Goal: Task Accomplishment & Management: Use online tool/utility

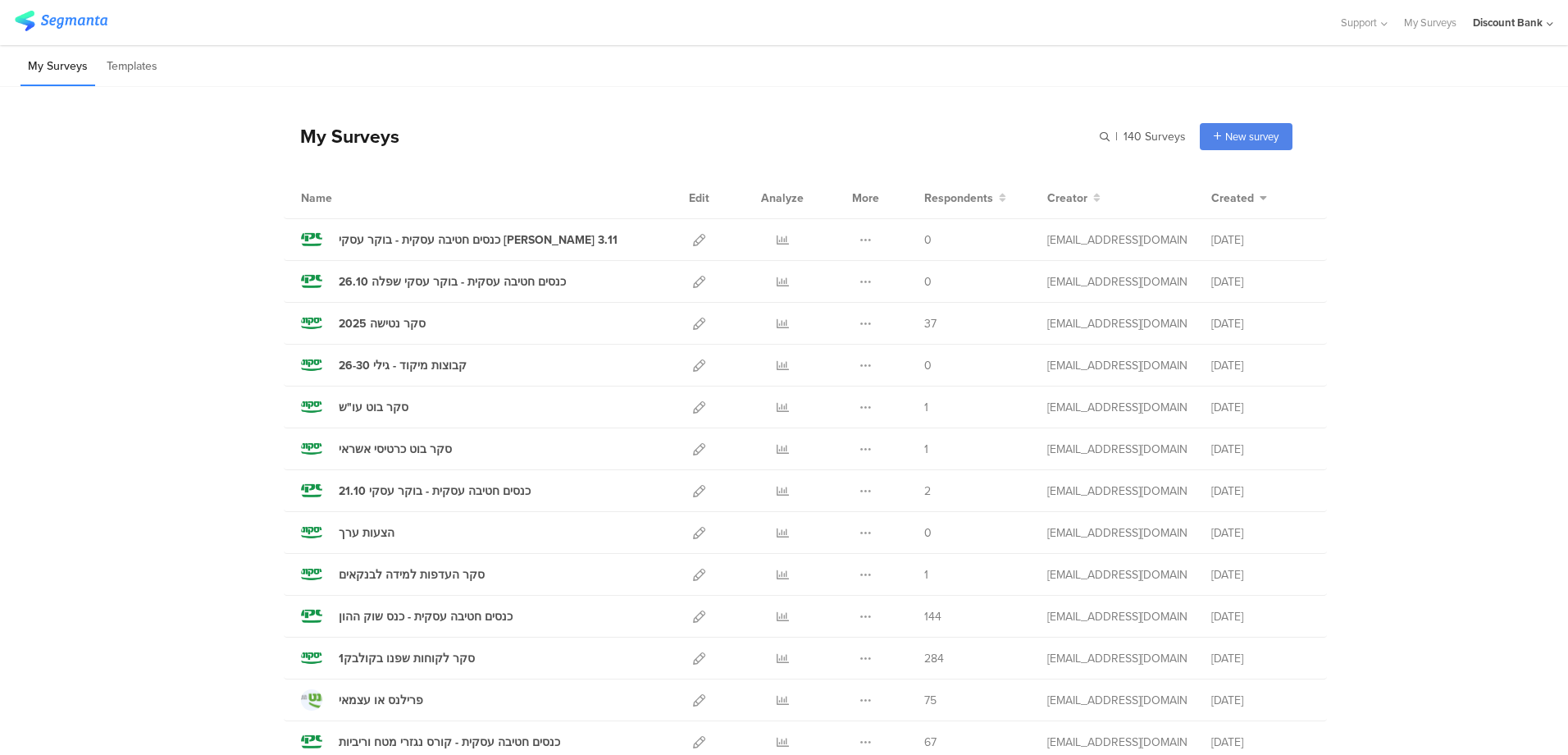
click at [777, 618] on icon at bounding box center [783, 615] width 12 height 12
click at [693, 371] on icon at bounding box center [699, 365] width 12 height 12
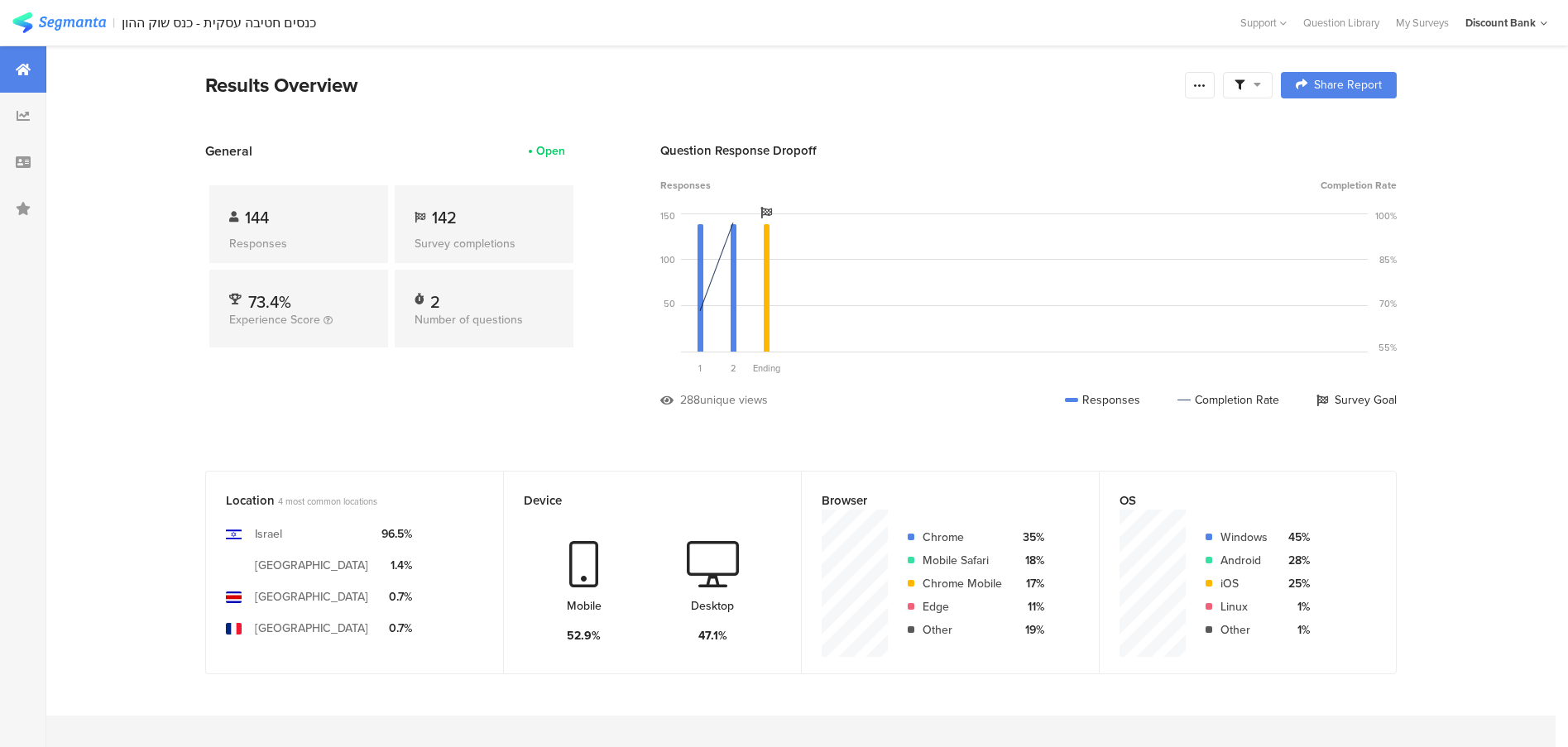
click at [1197, 84] on div at bounding box center [1200, 85] width 30 height 26
click at [1082, 249] on div "Export Results" at bounding box center [1089, 253] width 265 height 17
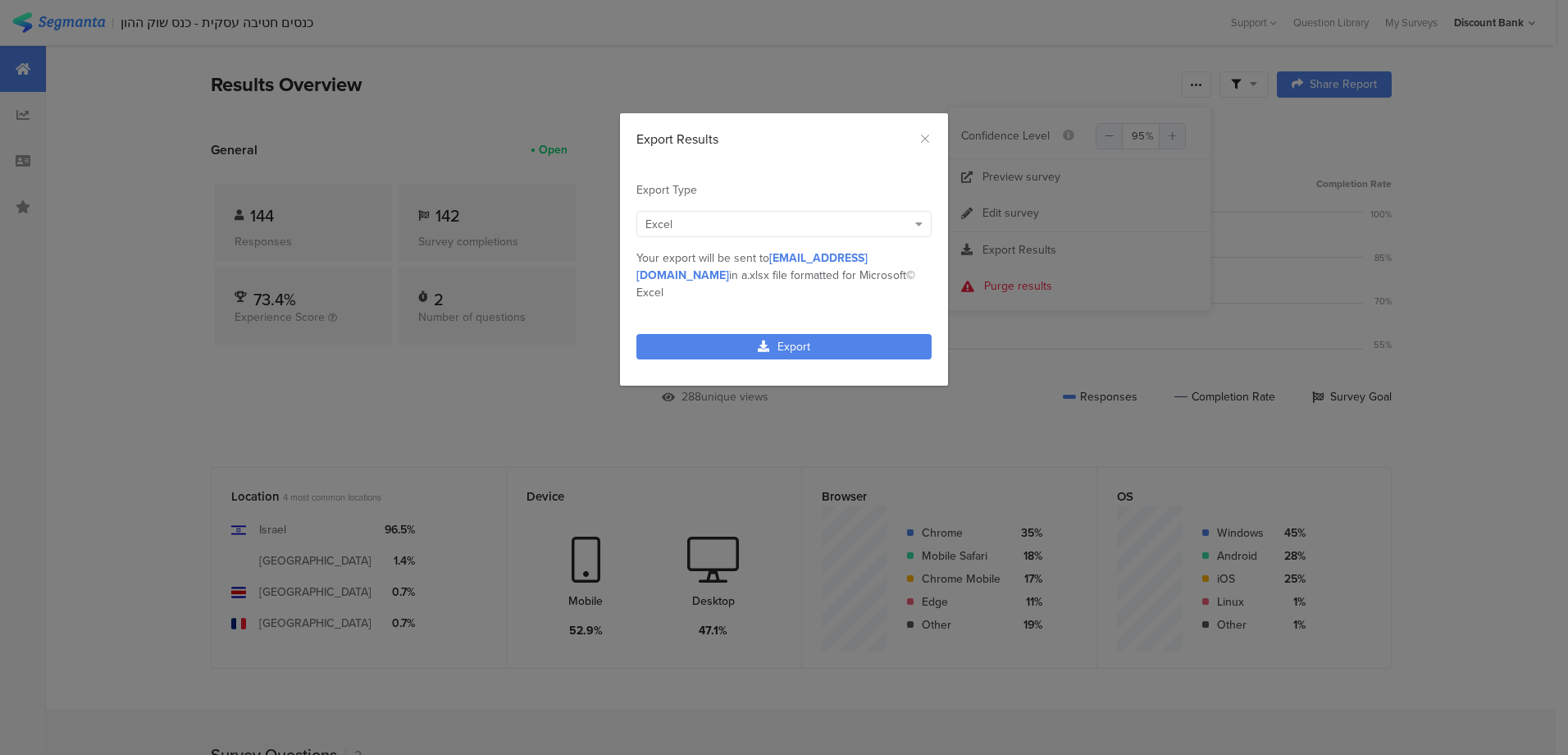
click at [723, 334] on link "Export" at bounding box center [784, 347] width 296 height 26
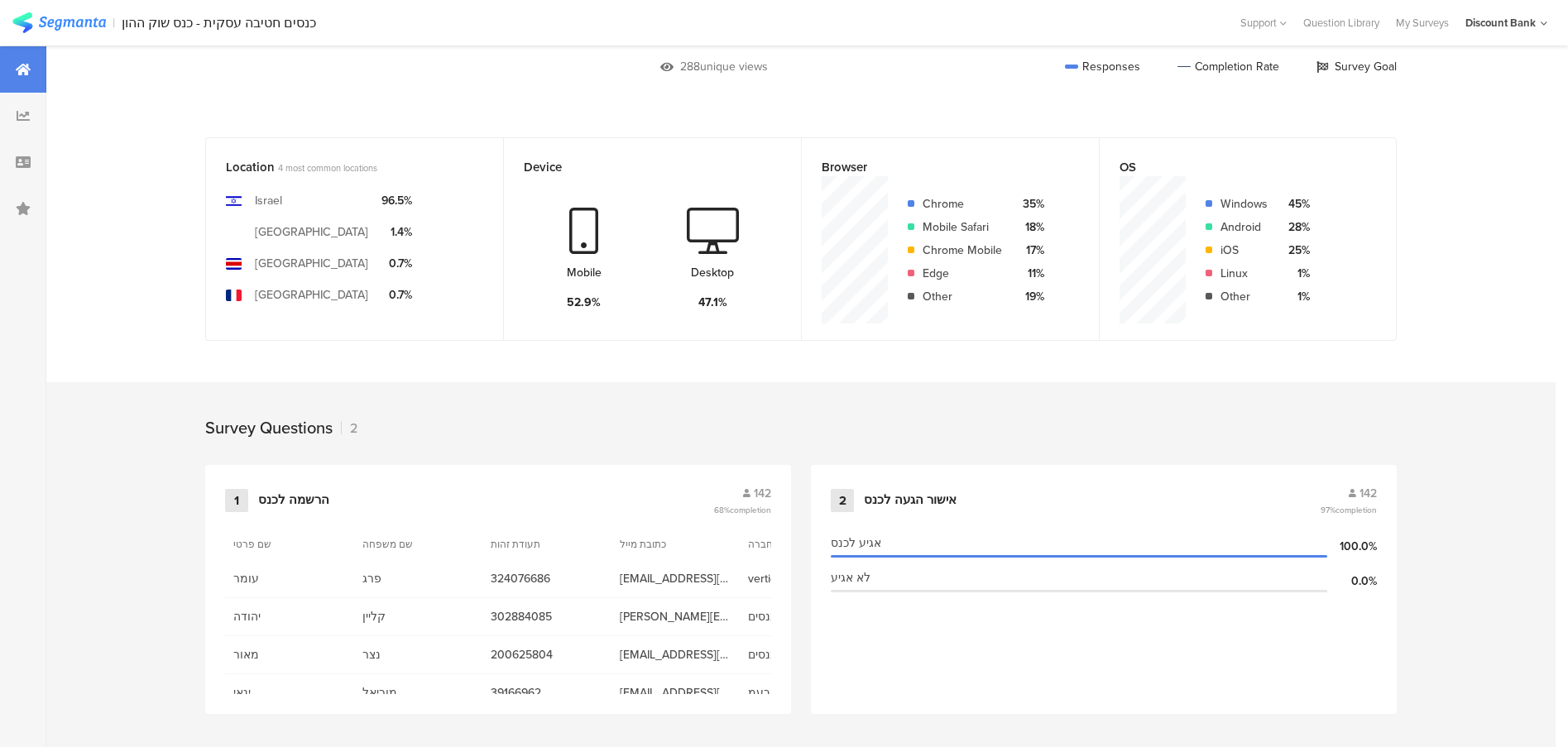
scroll to position [333, 2]
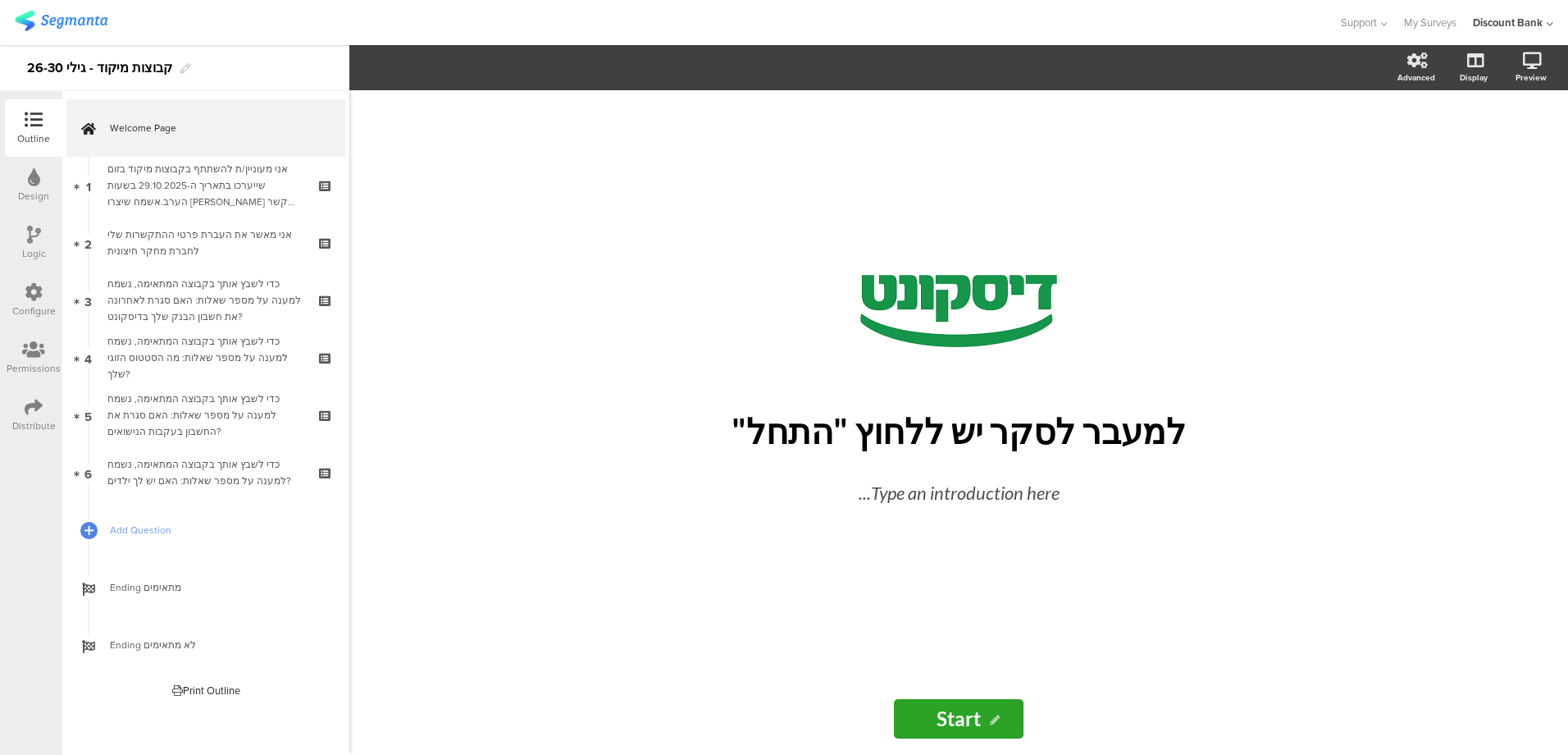
click at [225, 162] on div "אני מעוניין/ת להשתתף בקבוצות מיקוד בזום שייערכו בתאריך ה-29.10.2025 בשעות הערב.…" at bounding box center [205, 185] width 196 height 49
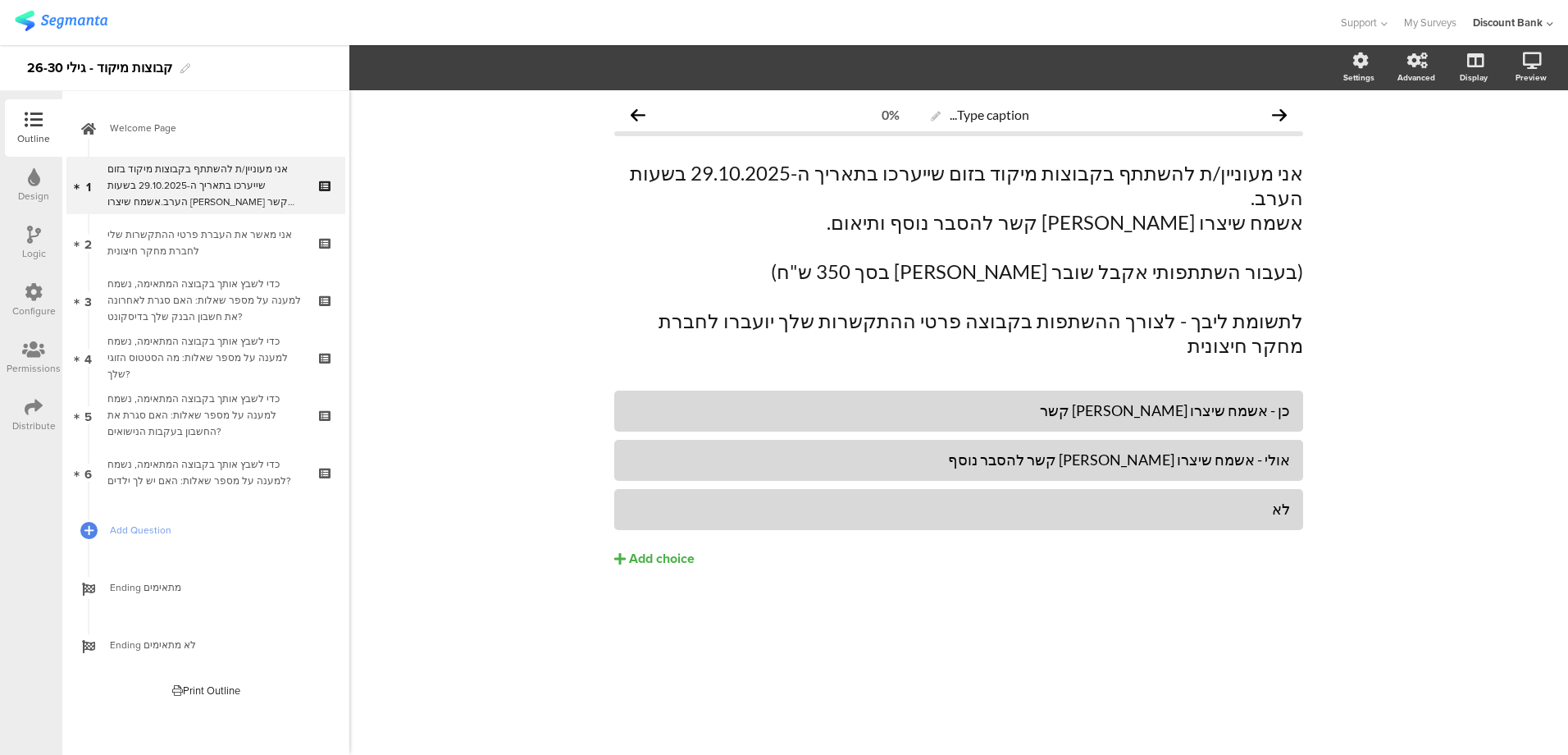
click at [237, 189] on div "אני מעוניין/ת להשתתף בקבוצות מיקוד בזום שייערכו בתאריך ה-29.10.2025 בשעות הערב.…" at bounding box center [205, 185] width 196 height 49
click at [202, 237] on div "אני מאשר את העברת פרטי ההתקשרות שלי לחברת מחקר חיצונית" at bounding box center [205, 243] width 196 height 33
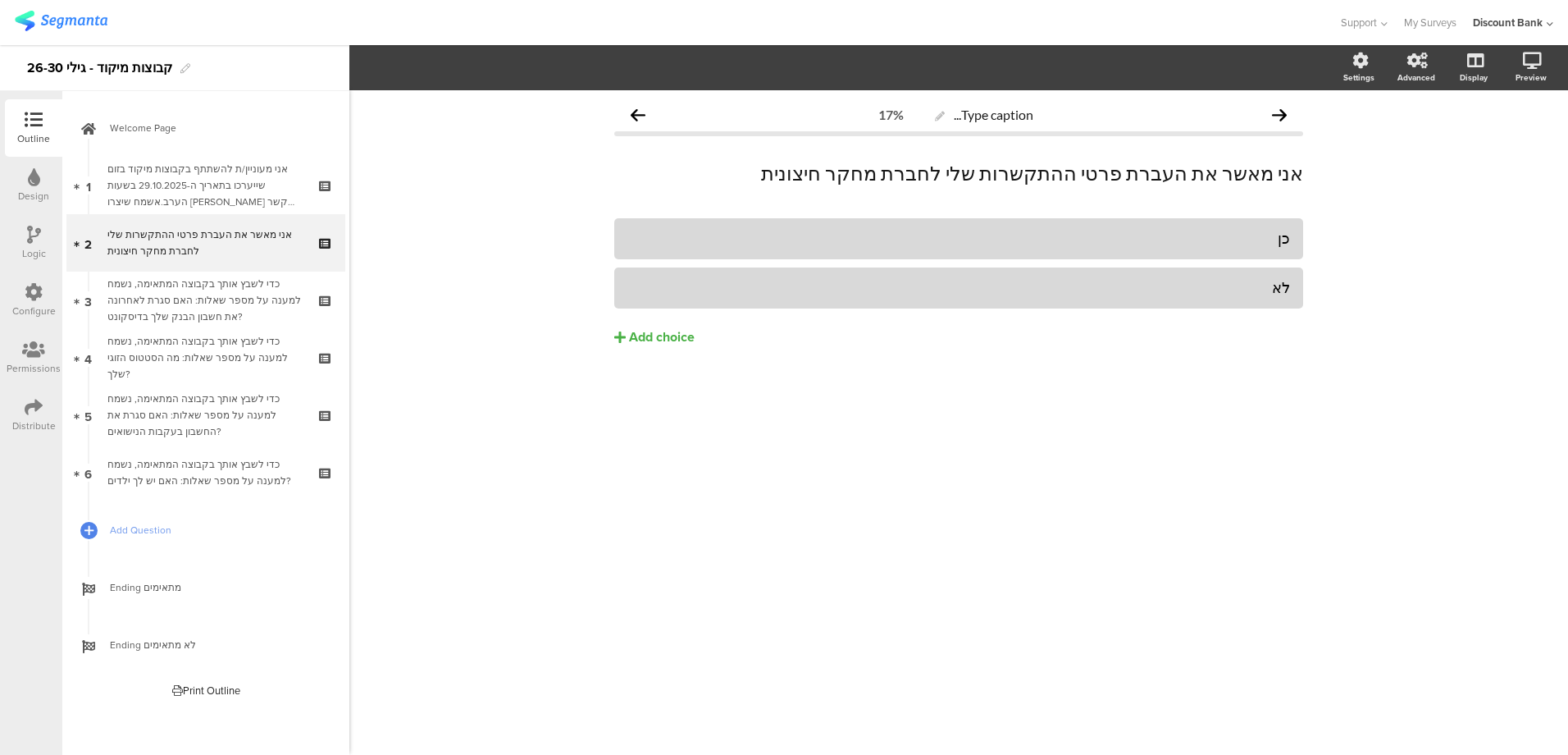
click at [199, 294] on div "כדי לשבץ אותך בקבוצה המתאימה, נשמח למענה על מספר שאלות: האם סגרת לאחרונה את חשב…" at bounding box center [205, 299] width 196 height 49
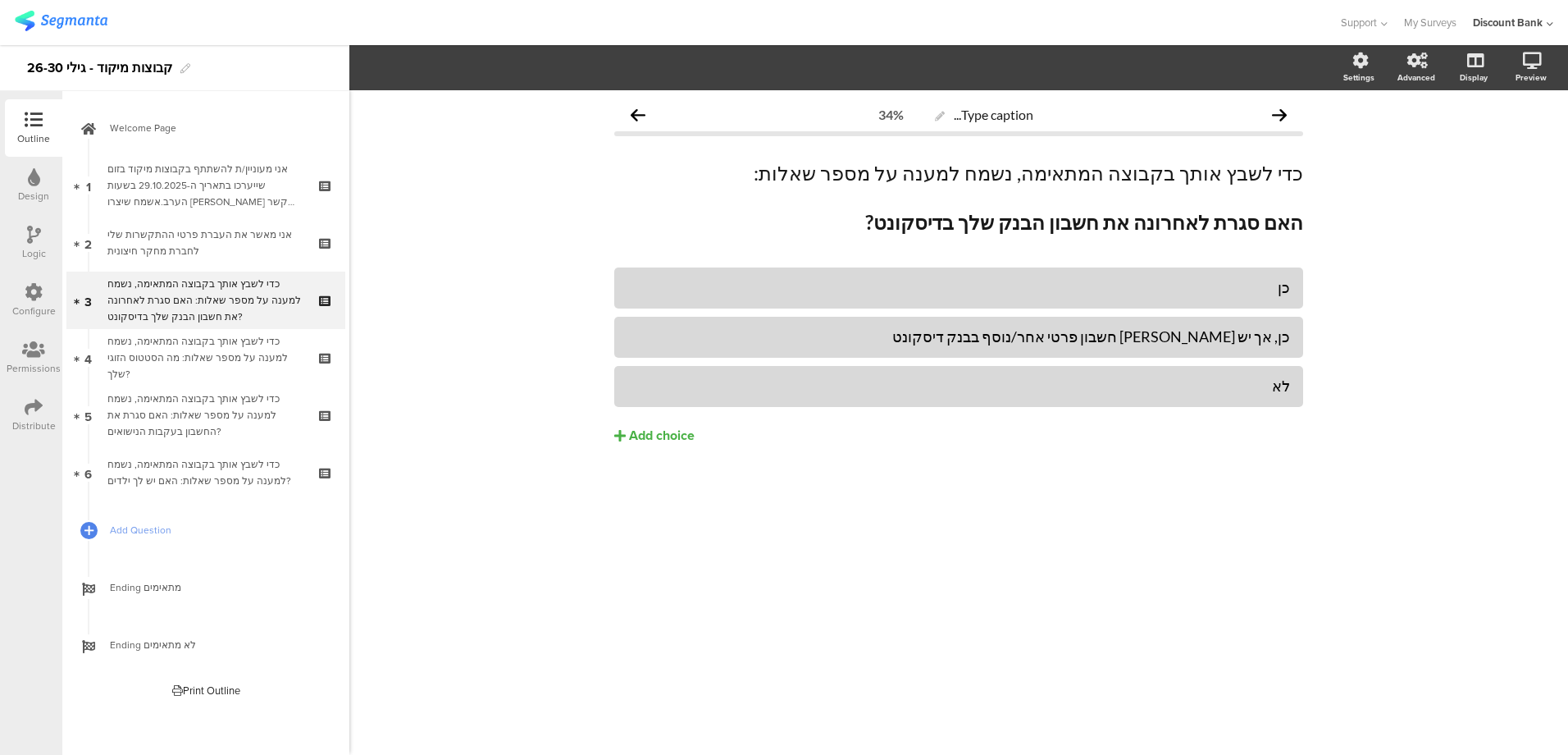
click at [230, 412] on div "כדי לשבץ אותך בקבוצה המתאימה, נשמח למענה על מספר שאלות: האם סגרת את החשבון בעקב…" at bounding box center [205, 414] width 196 height 49
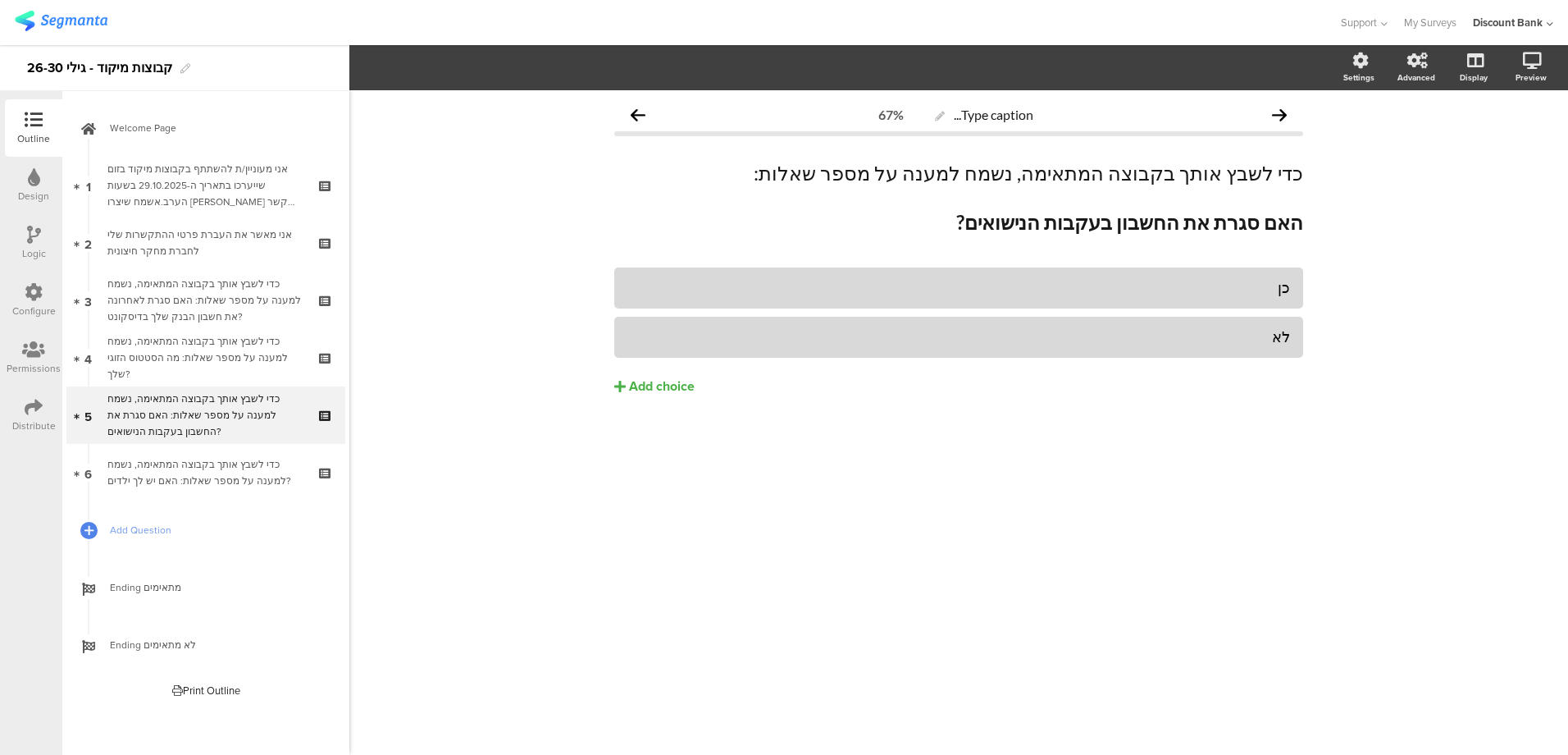
click at [240, 359] on div "כדי לשבץ אותך בקבוצה המתאימה, נשמח למענה על מספר שאלות: מה הסטטוס הזוגי שלך?" at bounding box center [205, 357] width 196 height 49
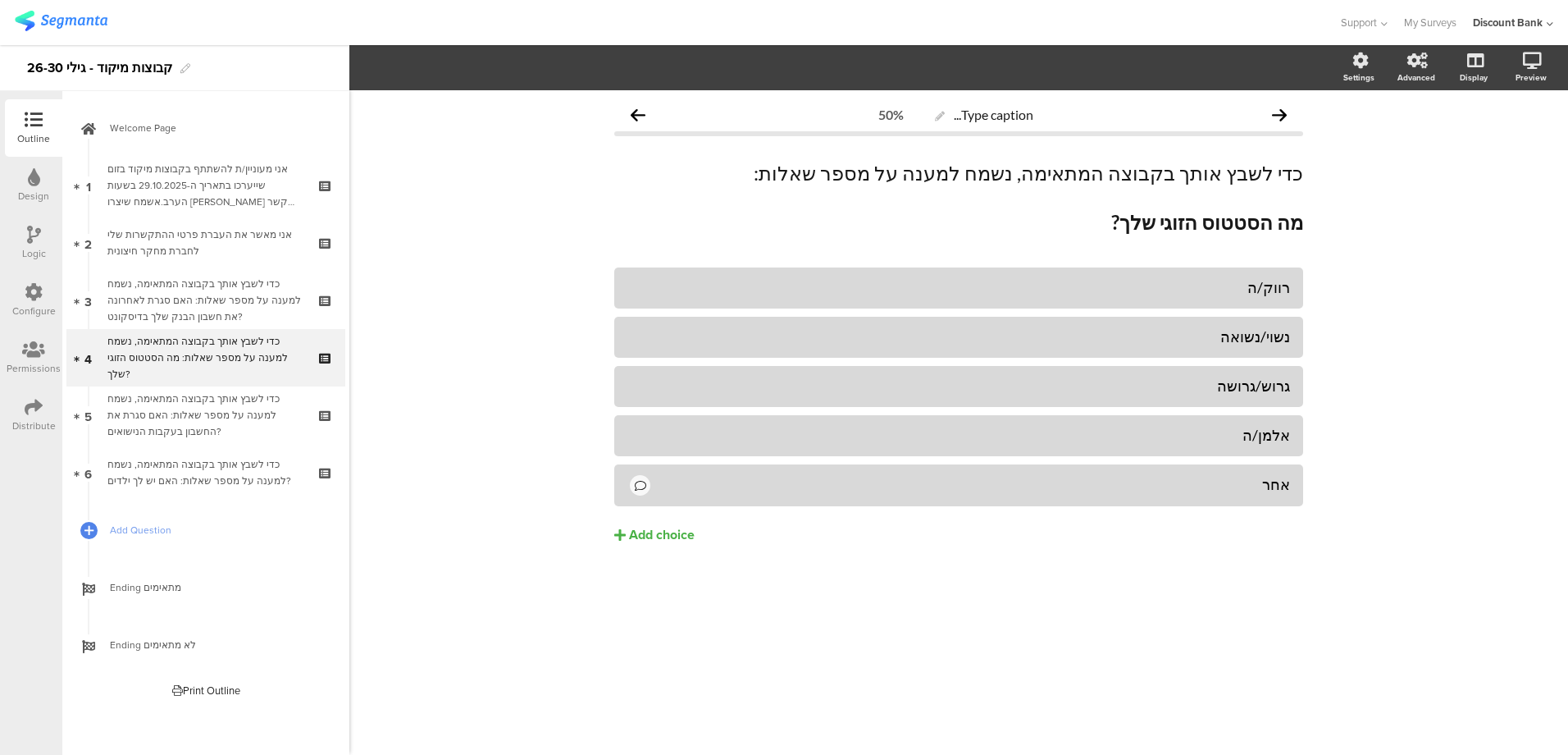
click at [247, 428] on div "כדי לשבץ אותך בקבוצה המתאימה, נשמח למענה על מספר שאלות: האם סגרת את החשבון בעקב…" at bounding box center [205, 414] width 196 height 49
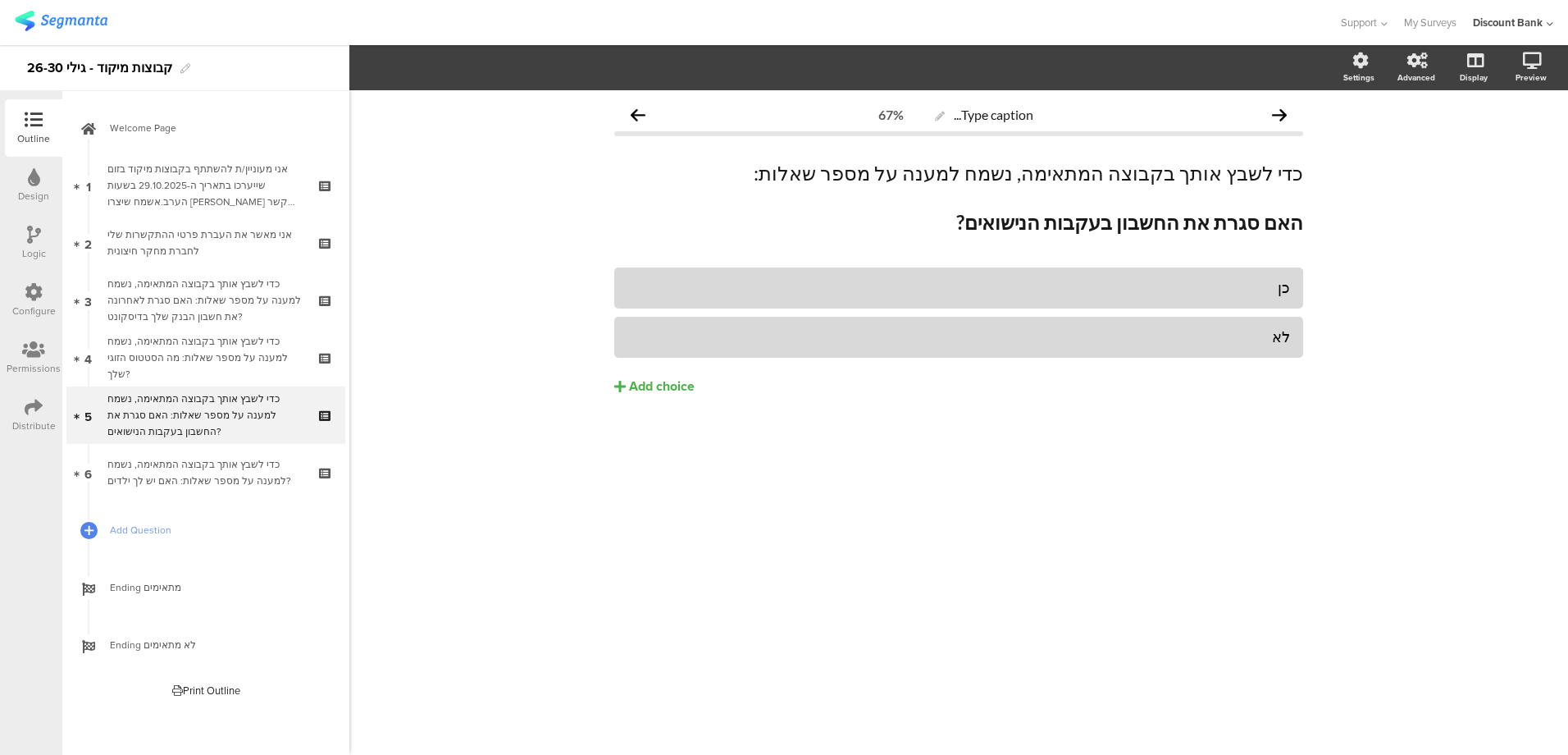
click at [213, 364] on div "כדי לשבץ אותך בקבוצה המתאימה, נשמח למענה על מספר שאלות: מה הסטטוס הזוגי שלך?" at bounding box center [205, 357] width 196 height 49
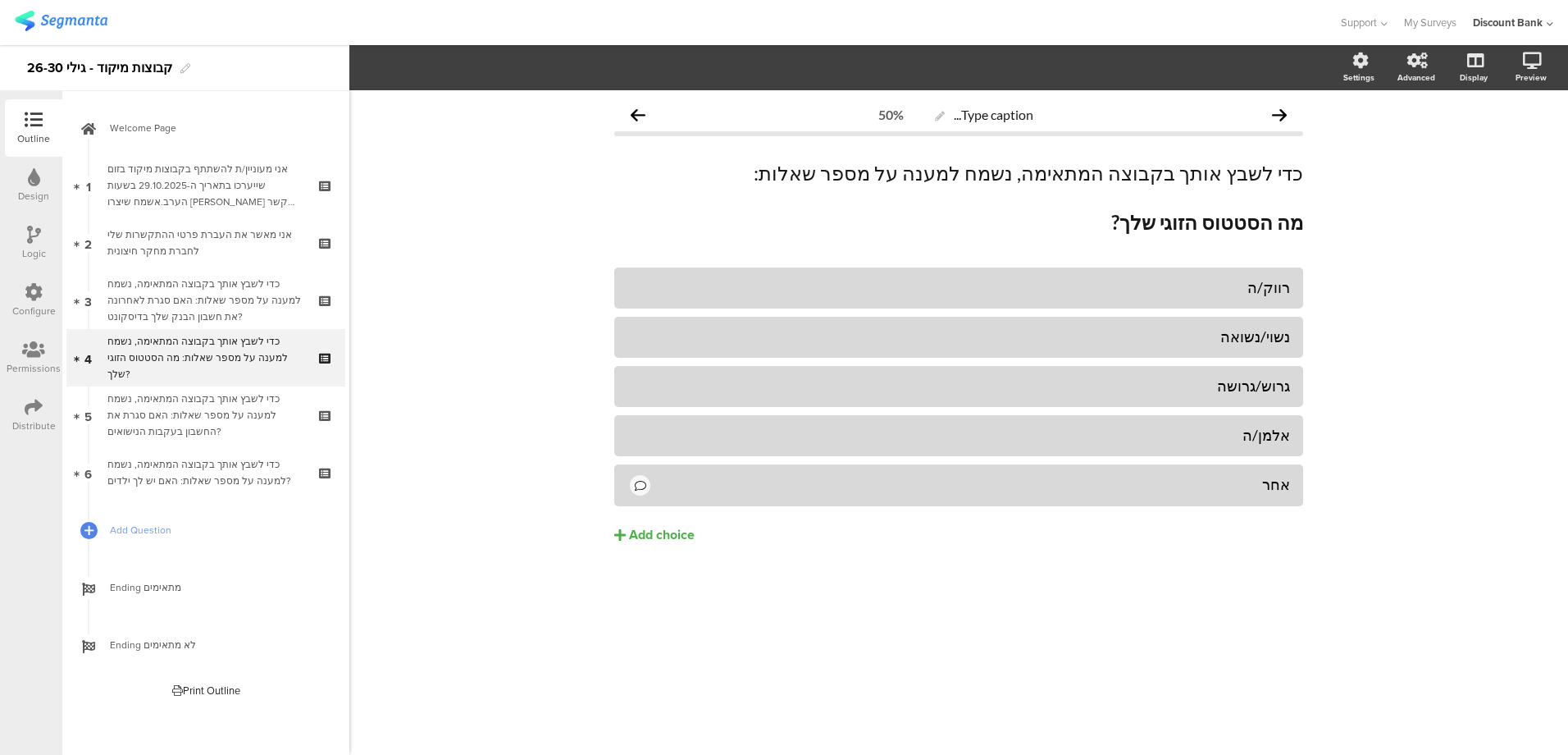
click at [196, 413] on div "כדי לשבץ אותך בקבוצה המתאימה, נשמח למענה על מספר שאלות: האם סגרת את החשבון בעקב…" at bounding box center [205, 414] width 196 height 49
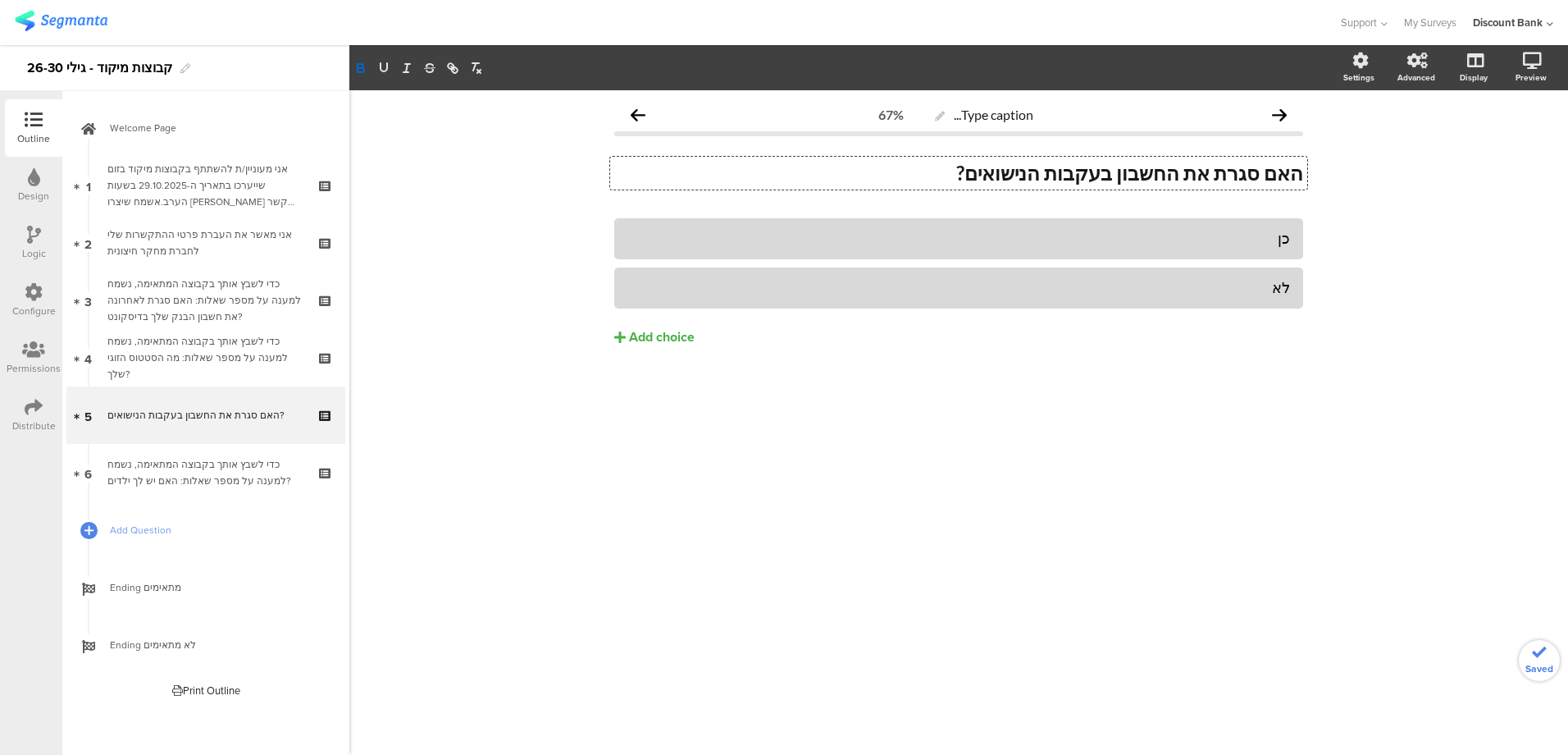
click at [269, 458] on div "כדי לשבץ אותך בקבוצה המתאימה, נשמח למענה על מספר שאלות: האם יש לך ילדים?" at bounding box center [205, 472] width 196 height 33
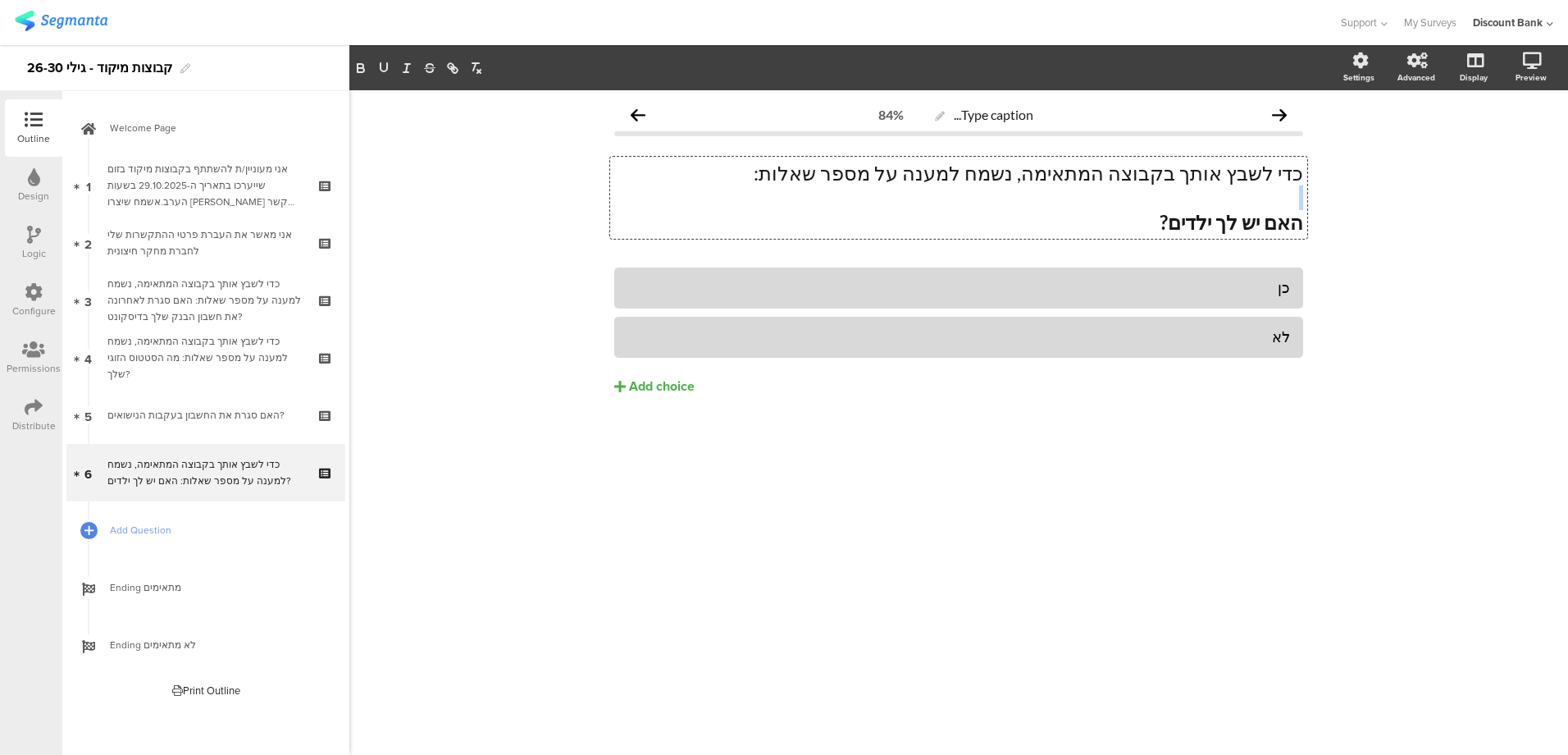
drag, startPoint x: 844, startPoint y: 178, endPoint x: 1530, endPoint y: 188, distance: 686.1
click at [1530, 188] on div "Type caption... 84% כדי לשבץ אותך בקבוצה המתאימה, נשמח למענה על מספר שאלות: האם…" at bounding box center [958, 422] width 1219 height 664
click at [1201, 192] on p at bounding box center [959, 198] width 689 height 25
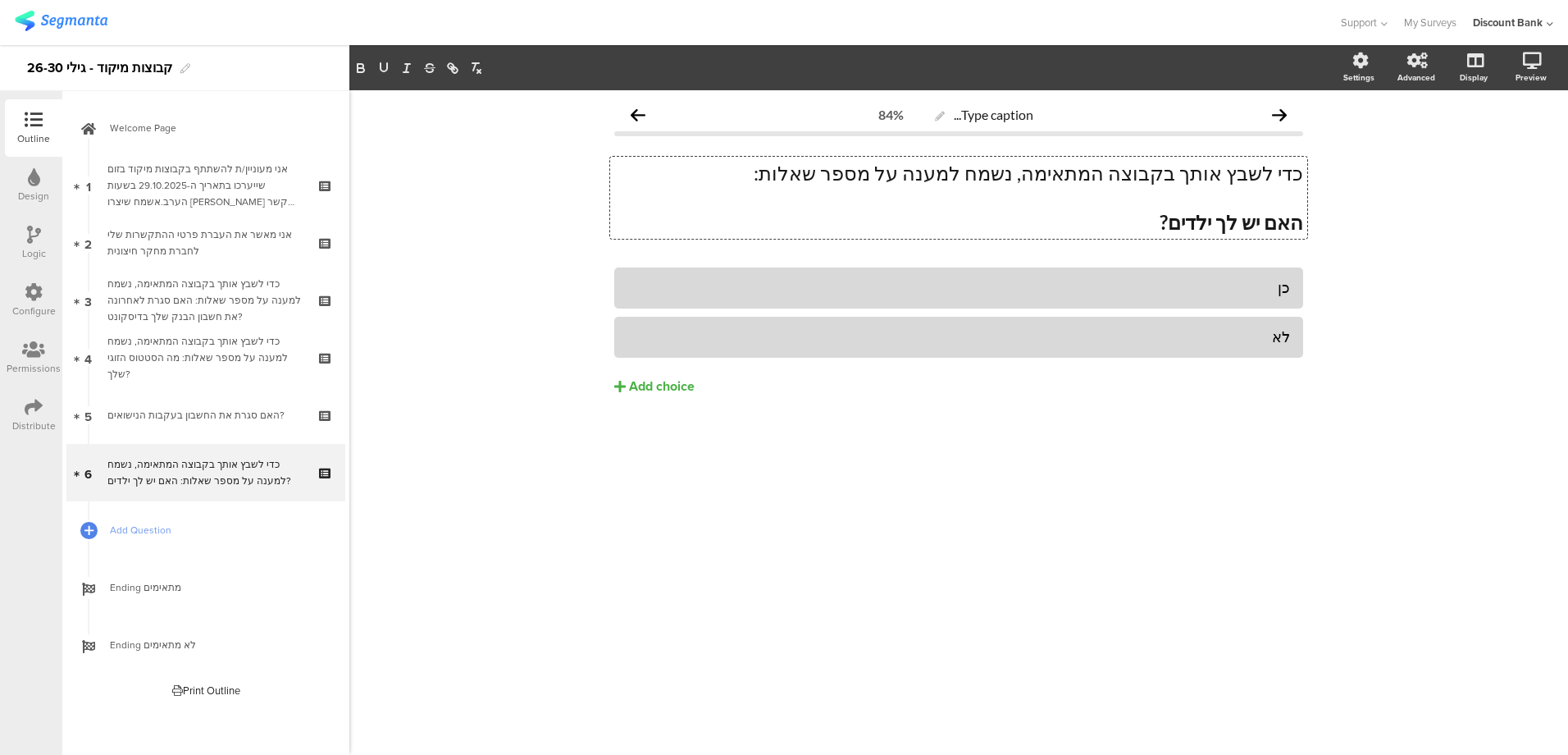
click at [1204, 183] on p "כדי לשבץ אותך בקבוצה המתאימה, נשמח למענה על מספר שאלות:" at bounding box center [959, 173] width 689 height 25
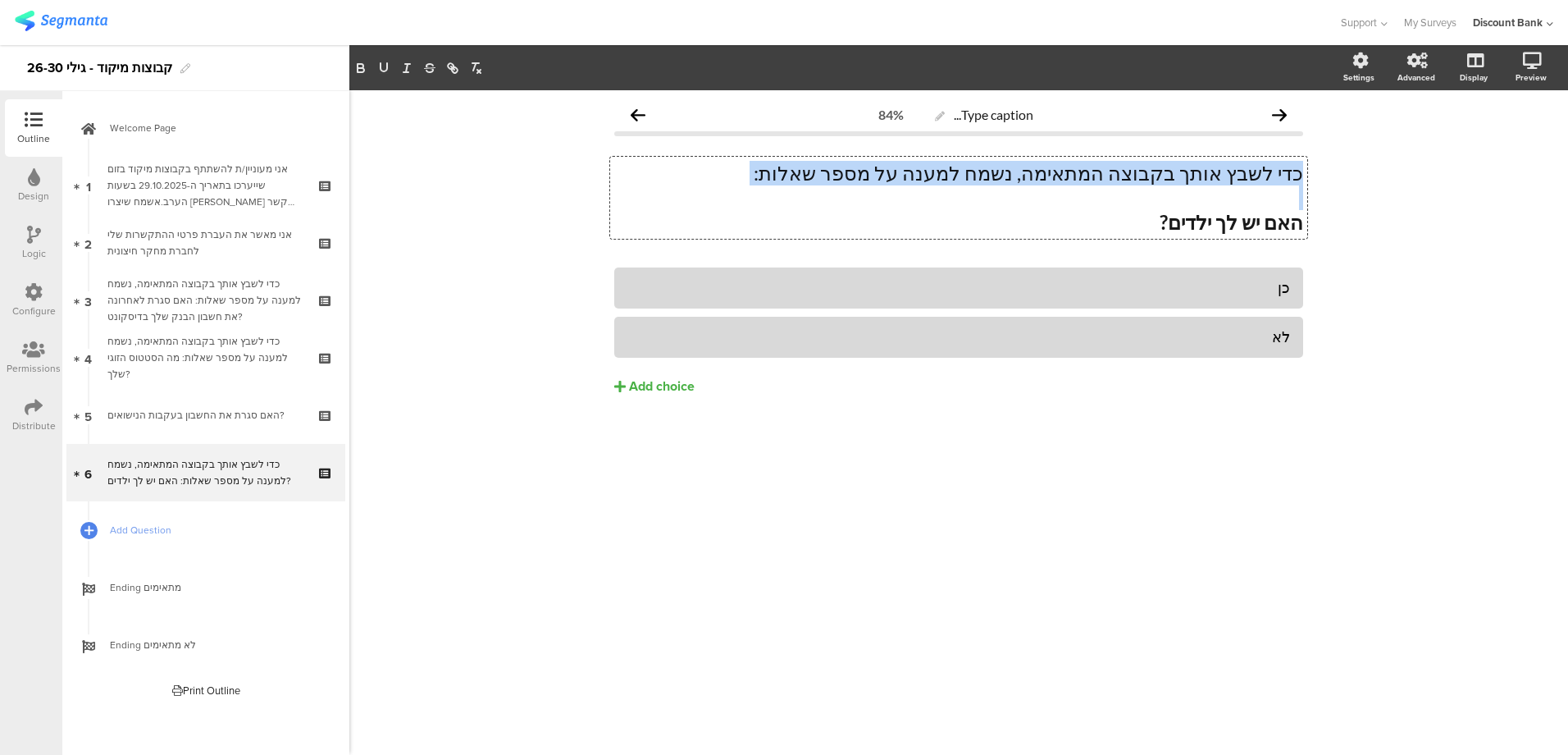
drag, startPoint x: 1301, startPoint y: 189, endPoint x: 1317, endPoint y: 174, distance: 21.9
click at [1317, 174] on div "Type caption... 84% כדי לשבץ אותך בקבוצה המתאימה, נשמח למענה על מספר שאלות: האם…" at bounding box center [958, 282] width 722 height 383
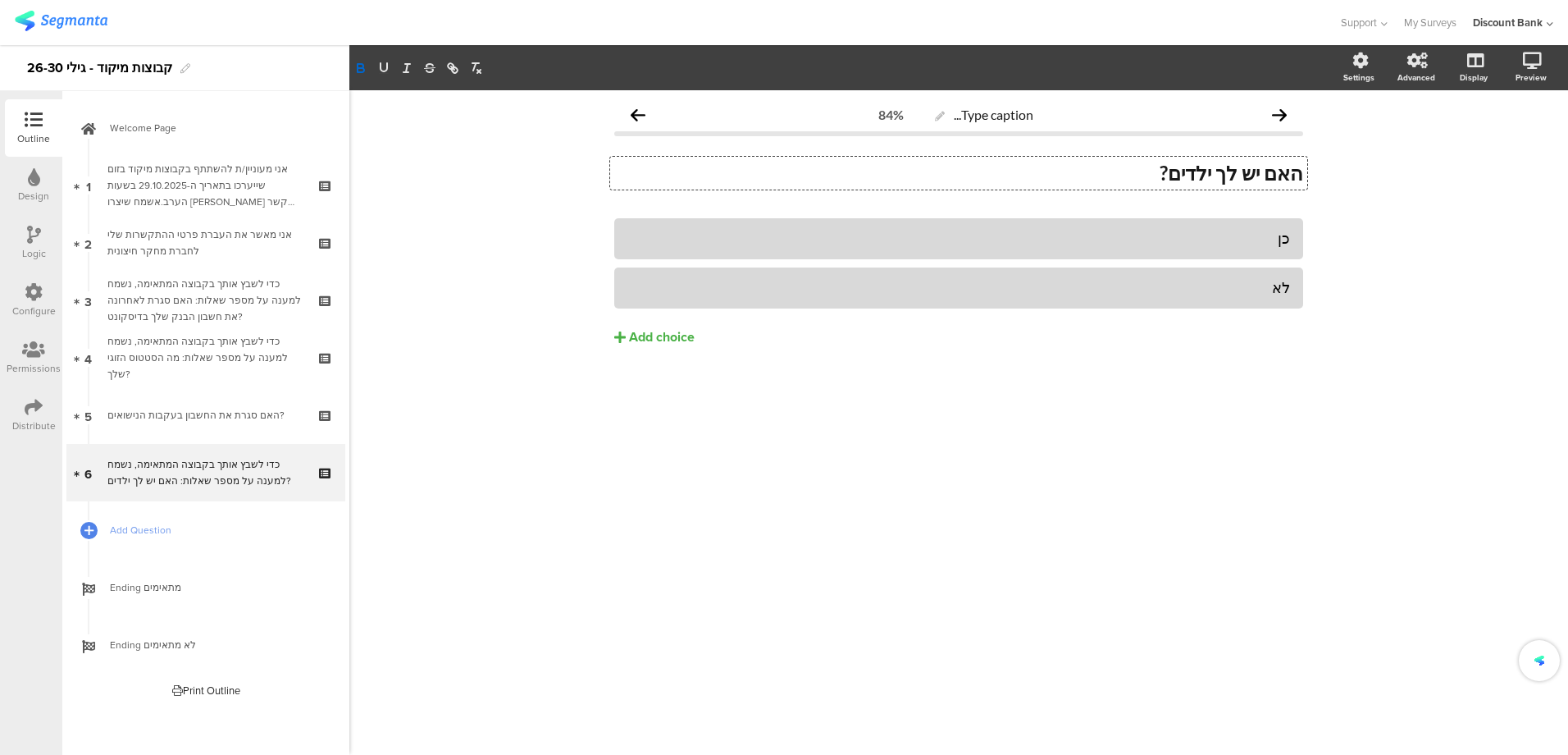
click at [1183, 178] on strong "האם יש לך ילדים?" at bounding box center [1231, 173] width 143 height 24
click at [35, 403] on icon at bounding box center [34, 407] width 18 height 18
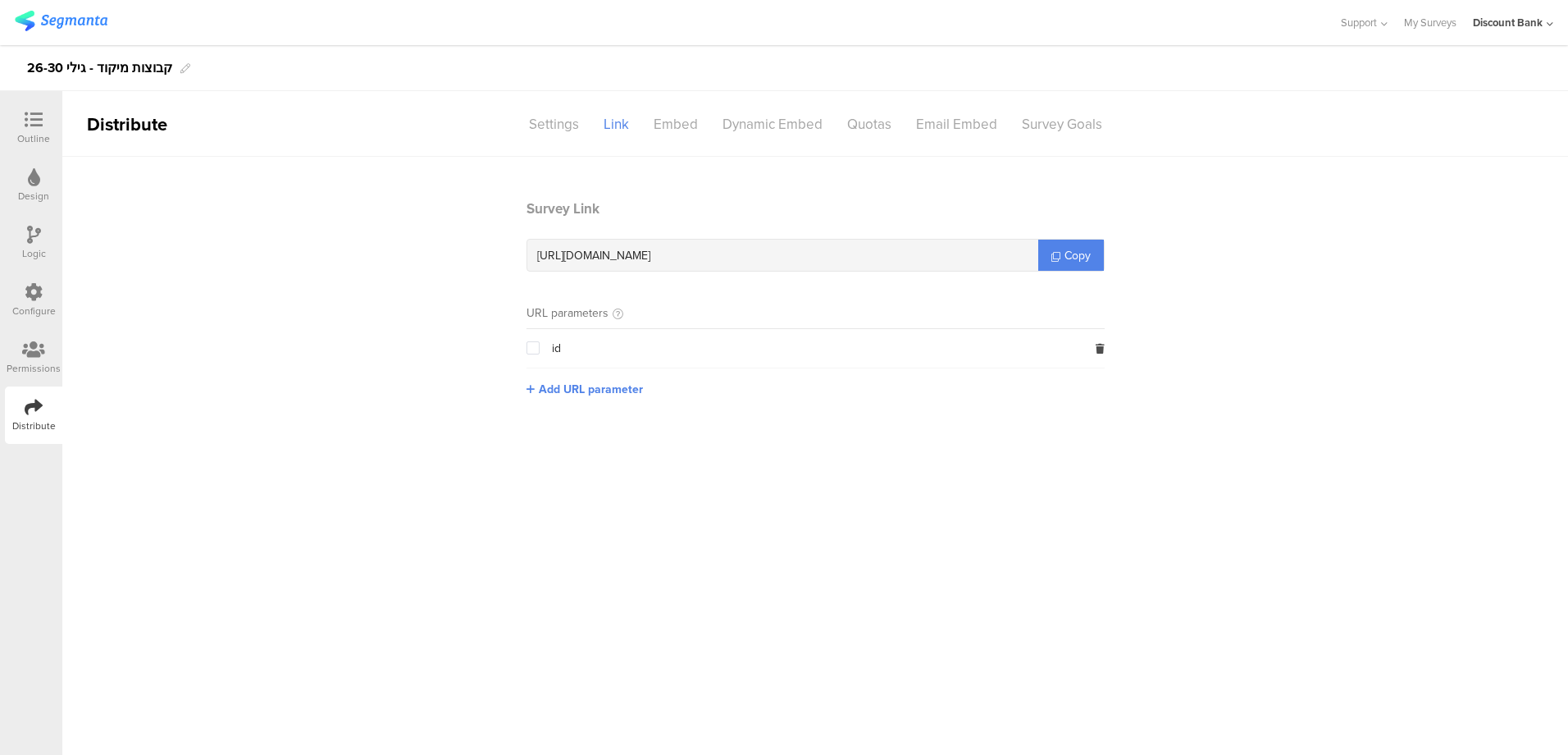
click at [1086, 251] on span "Copy" at bounding box center [1077, 255] width 26 height 18
click at [650, 257] on span "https://surveys.segmanta.com/d89058" at bounding box center [593, 255] width 113 height 18
click at [756, 259] on div "https://surveys.segmanta.com/d89058" at bounding box center [783, 255] width 511 height 31
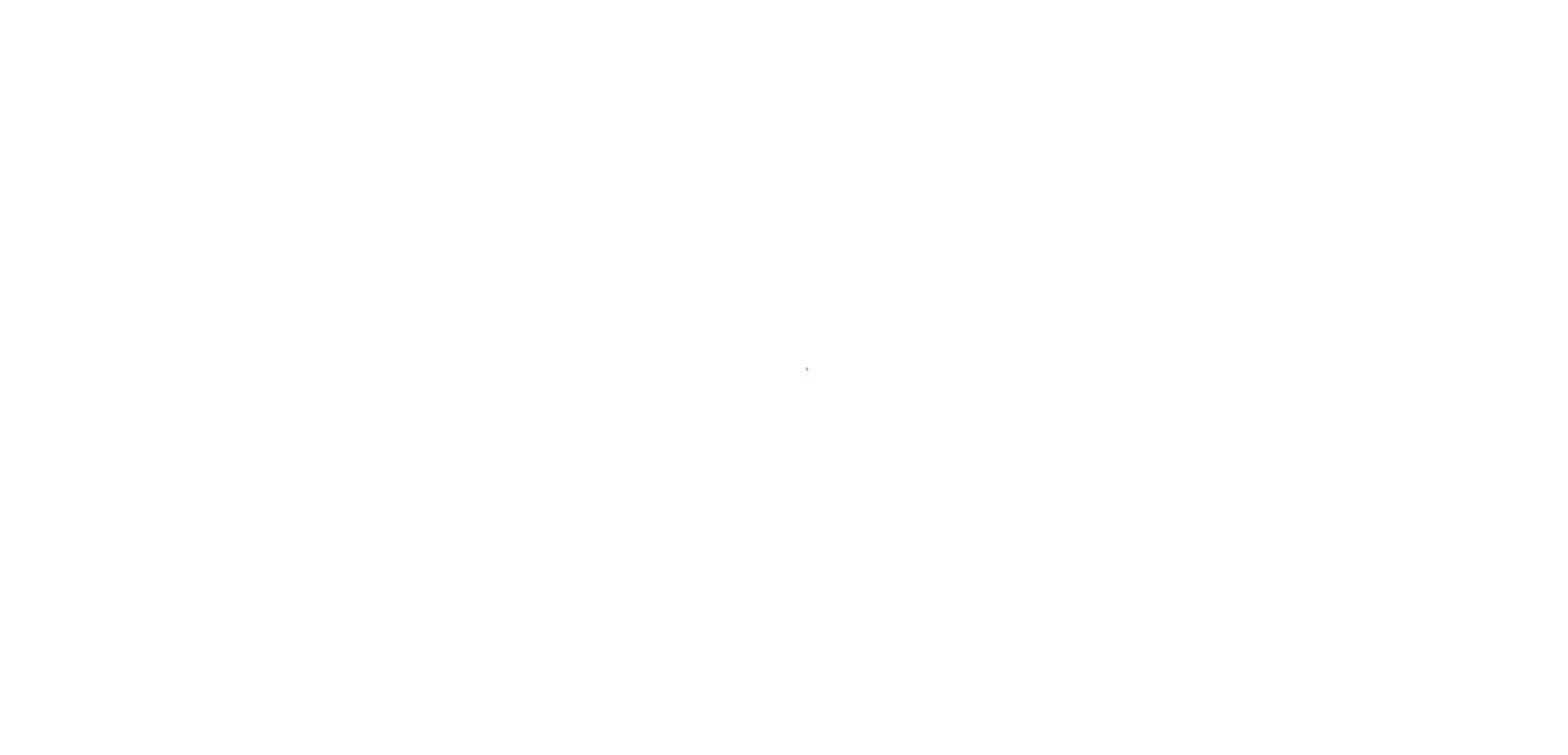
click at [470, 499] on div at bounding box center [784, 377] width 1568 height 755
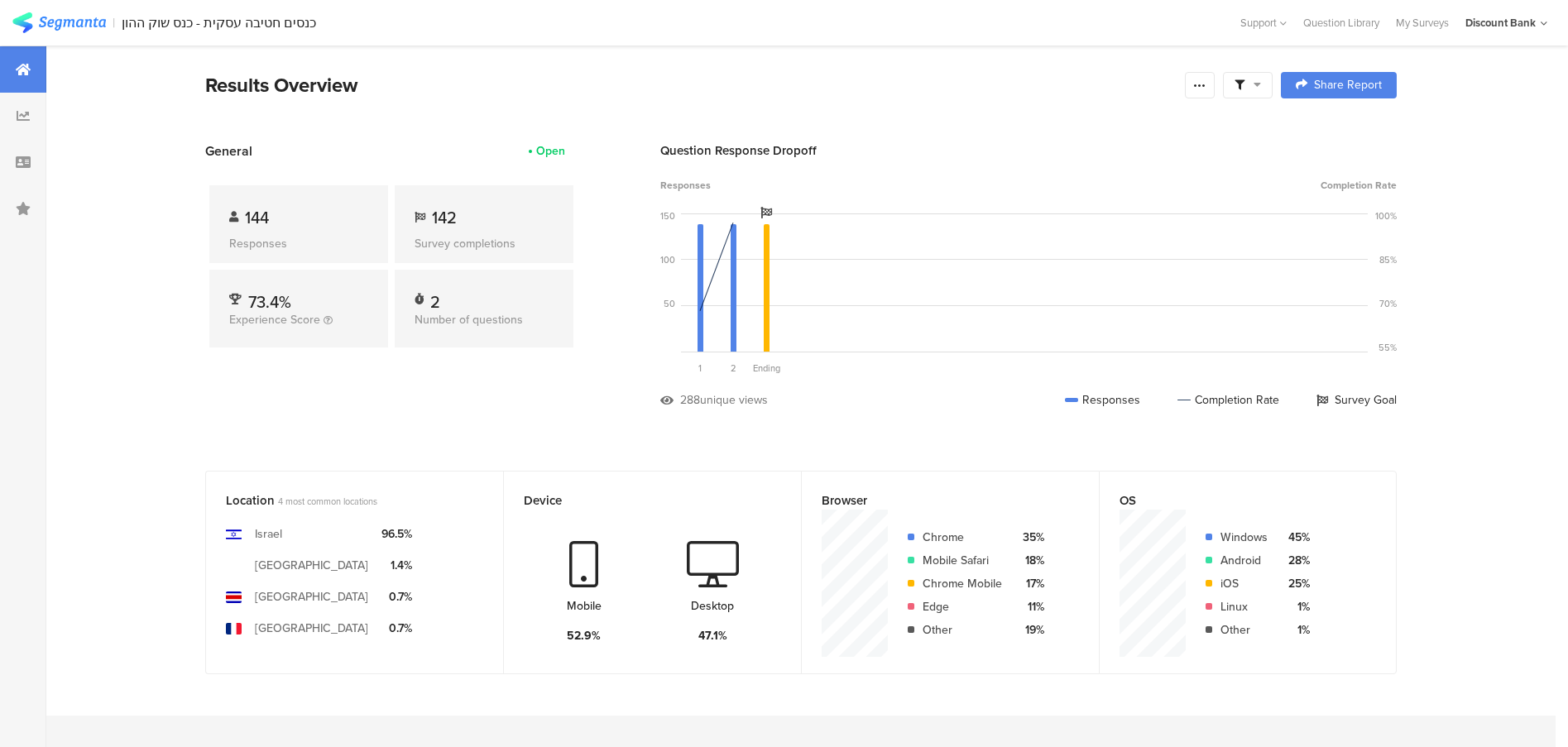
click at [56, 26] on img at bounding box center [59, 22] width 93 height 21
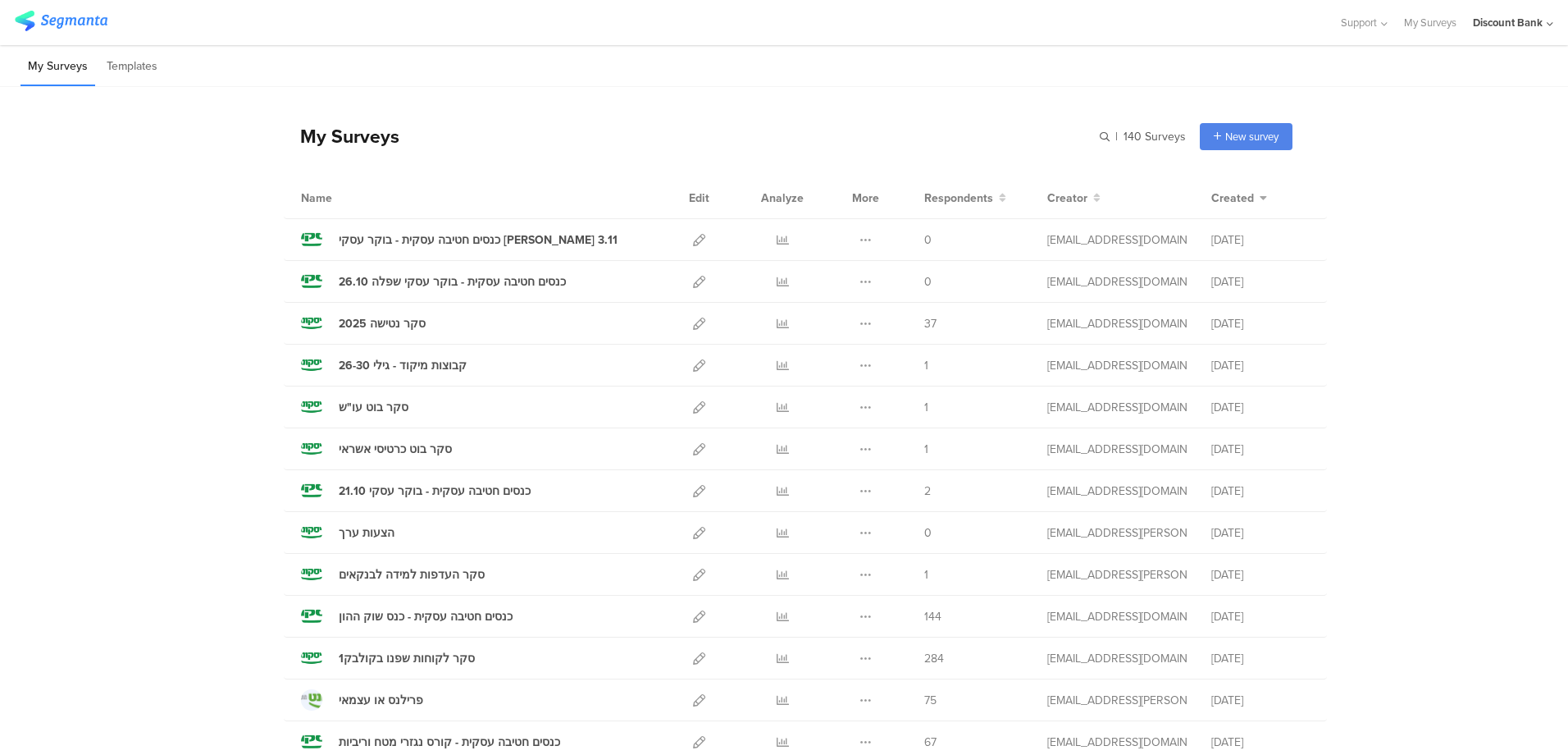
click at [693, 363] on icon at bounding box center [699, 365] width 12 height 12
drag, startPoint x: 370, startPoint y: 239, endPoint x: 322, endPoint y: 243, distance: 48.2
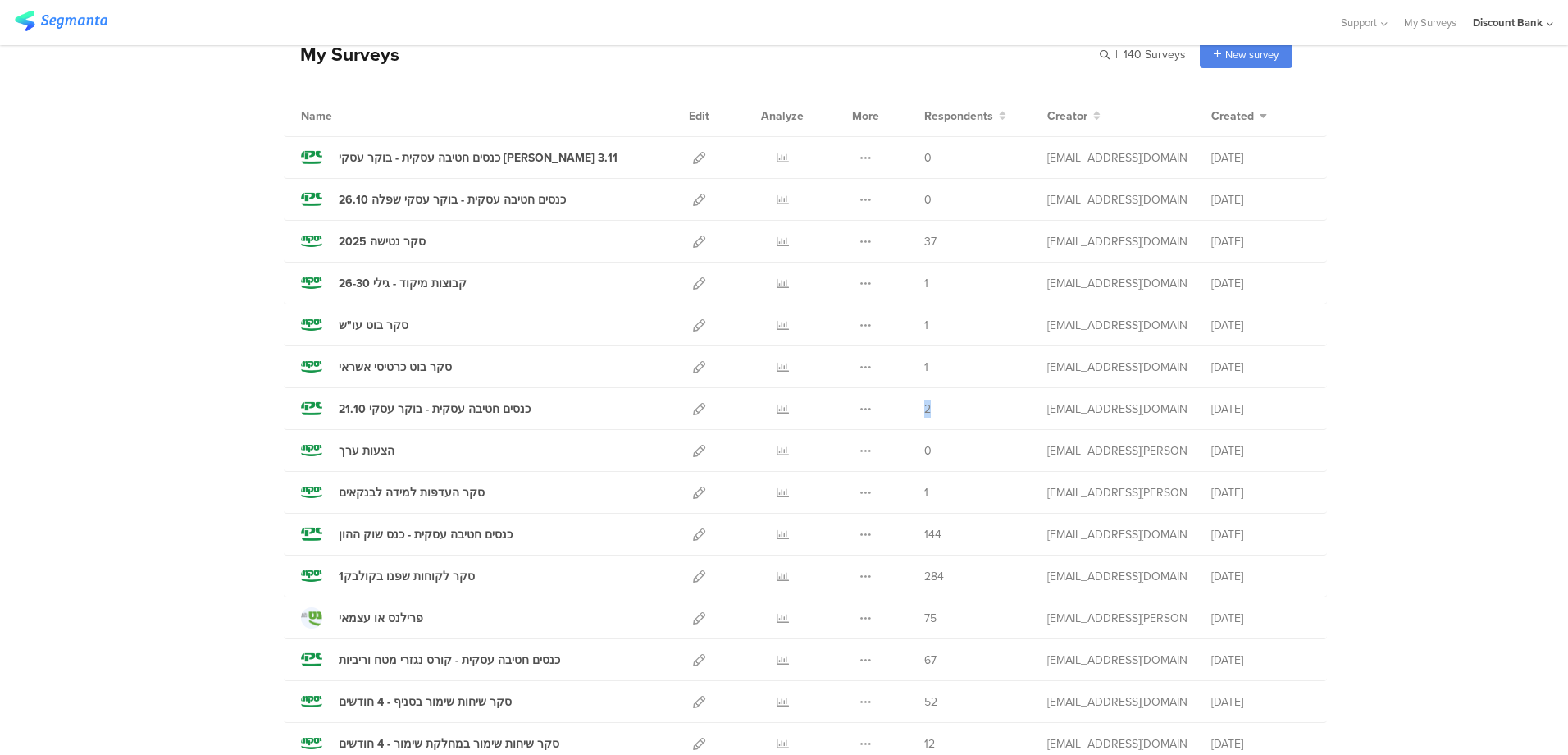
drag, startPoint x: 919, startPoint y: 408, endPoint x: 929, endPoint y: 408, distance: 10.0
click at [927, 408] on div "2" at bounding box center [973, 408] width 99 height 18
click at [777, 408] on icon at bounding box center [783, 408] width 12 height 12
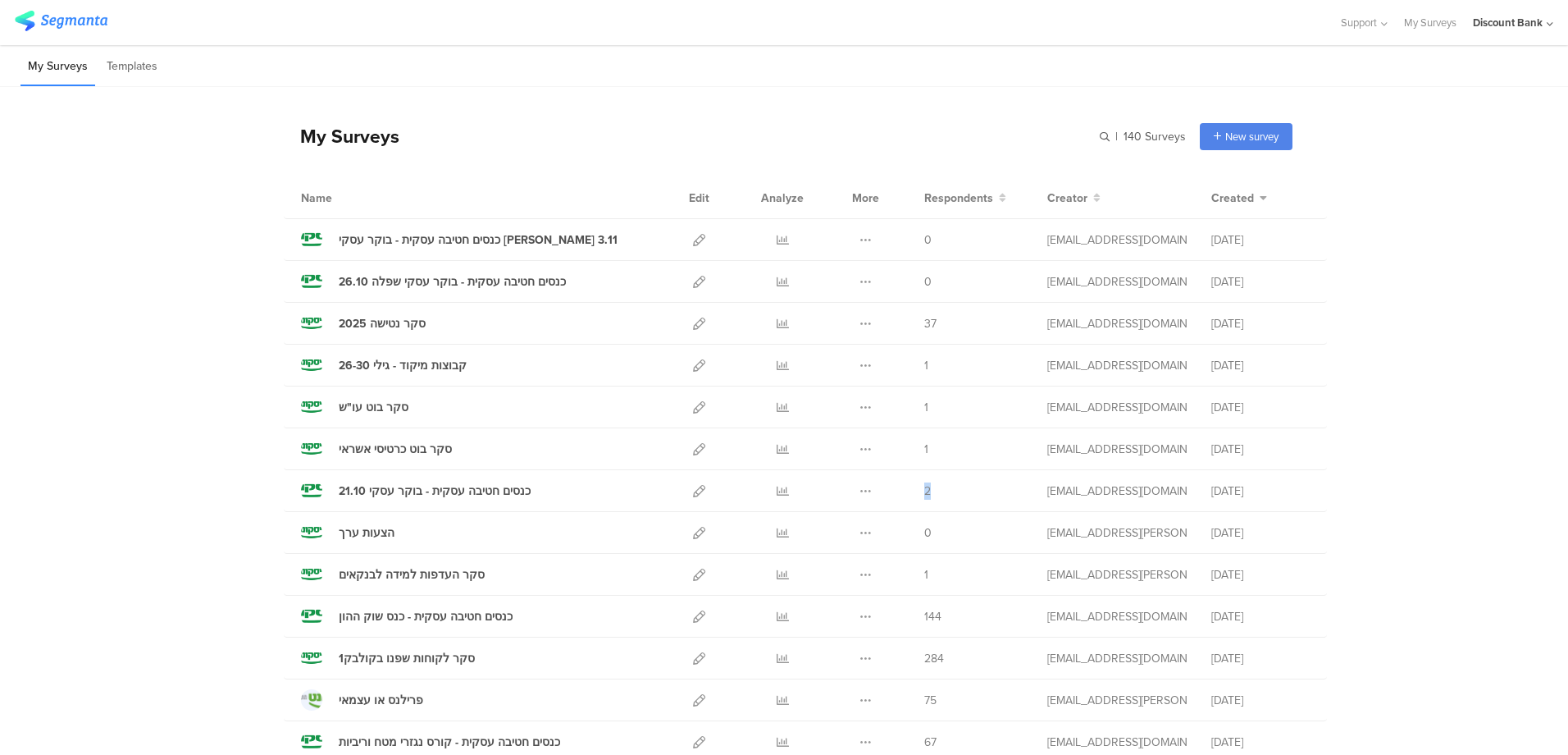
click at [401, 493] on div "כנסים חטיבה עסקית - בוקר עסקי 21.10" at bounding box center [435, 491] width 192 height 18
click at [780, 492] on icon at bounding box center [783, 491] width 12 height 12
click at [693, 494] on icon at bounding box center [699, 491] width 12 height 12
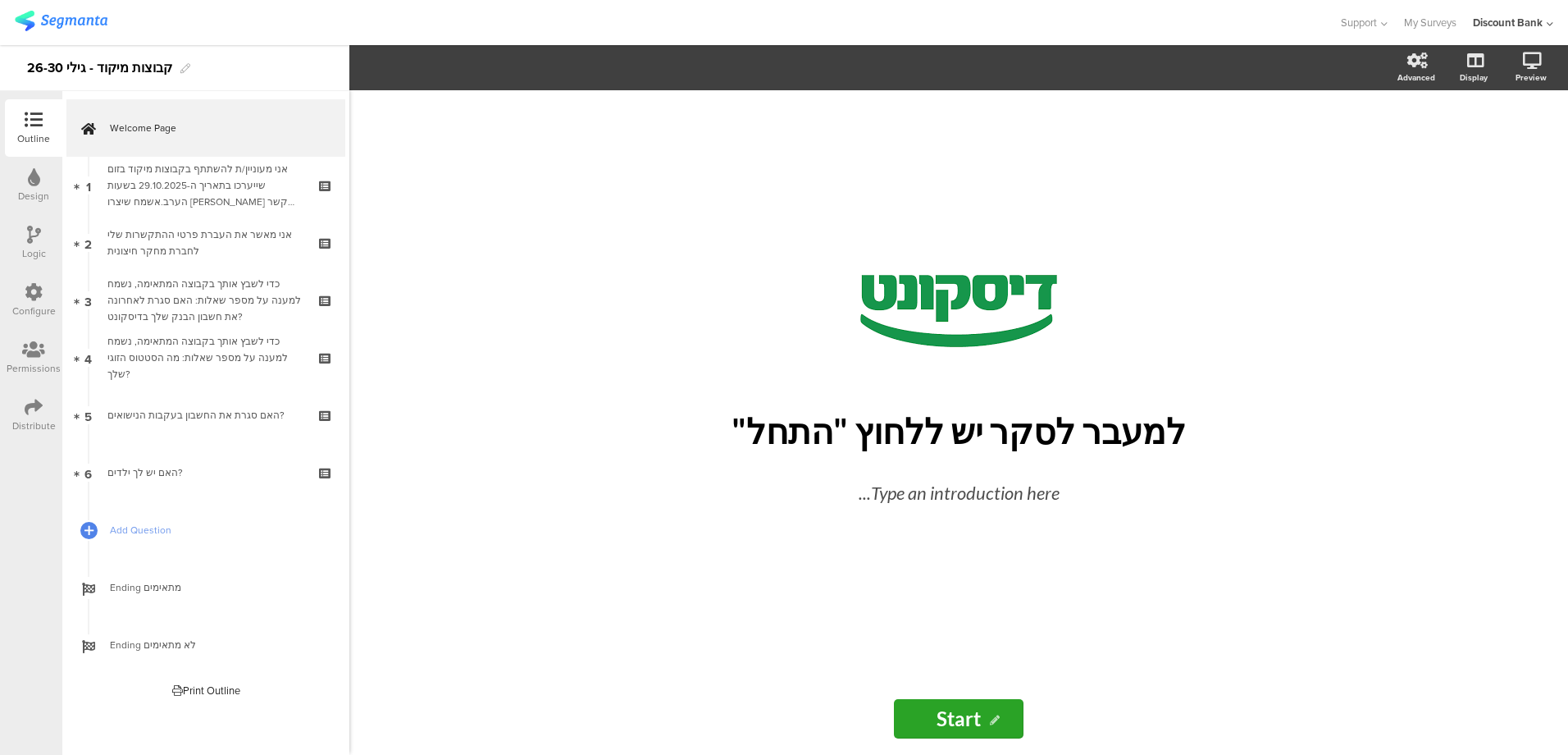
click at [34, 410] on icon at bounding box center [34, 407] width 18 height 18
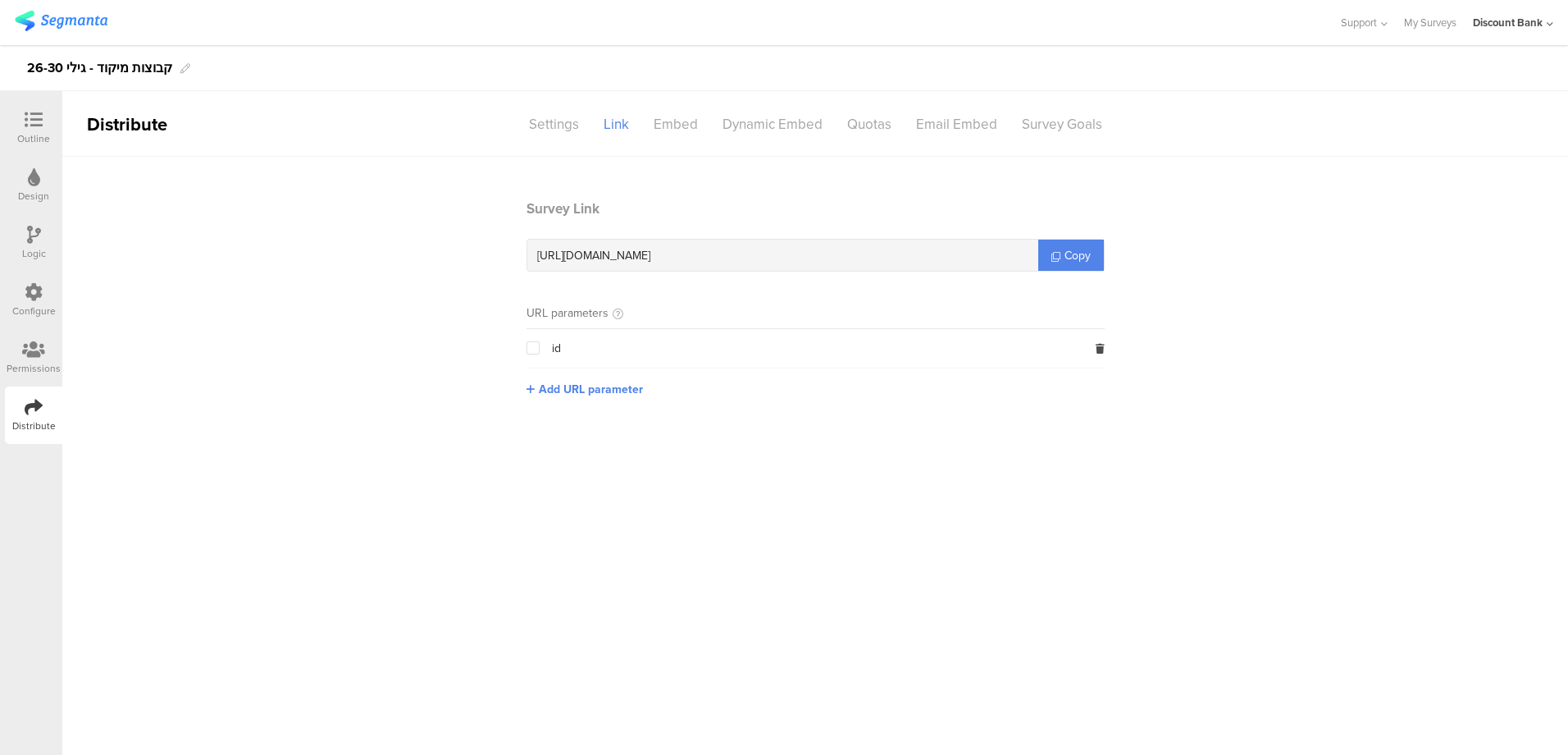
drag, startPoint x: 751, startPoint y: 250, endPoint x: 735, endPoint y: 254, distance: 16.5
click at [751, 250] on div "https://surveys.segmanta.com/d89058" at bounding box center [783, 255] width 511 height 31
drag, startPoint x: 729, startPoint y: 254, endPoint x: 688, endPoint y: 257, distance: 41.1
click at [688, 257] on div "https://surveys.segmanta.com/d89058" at bounding box center [783, 255] width 511 height 31
copy span "d89058"
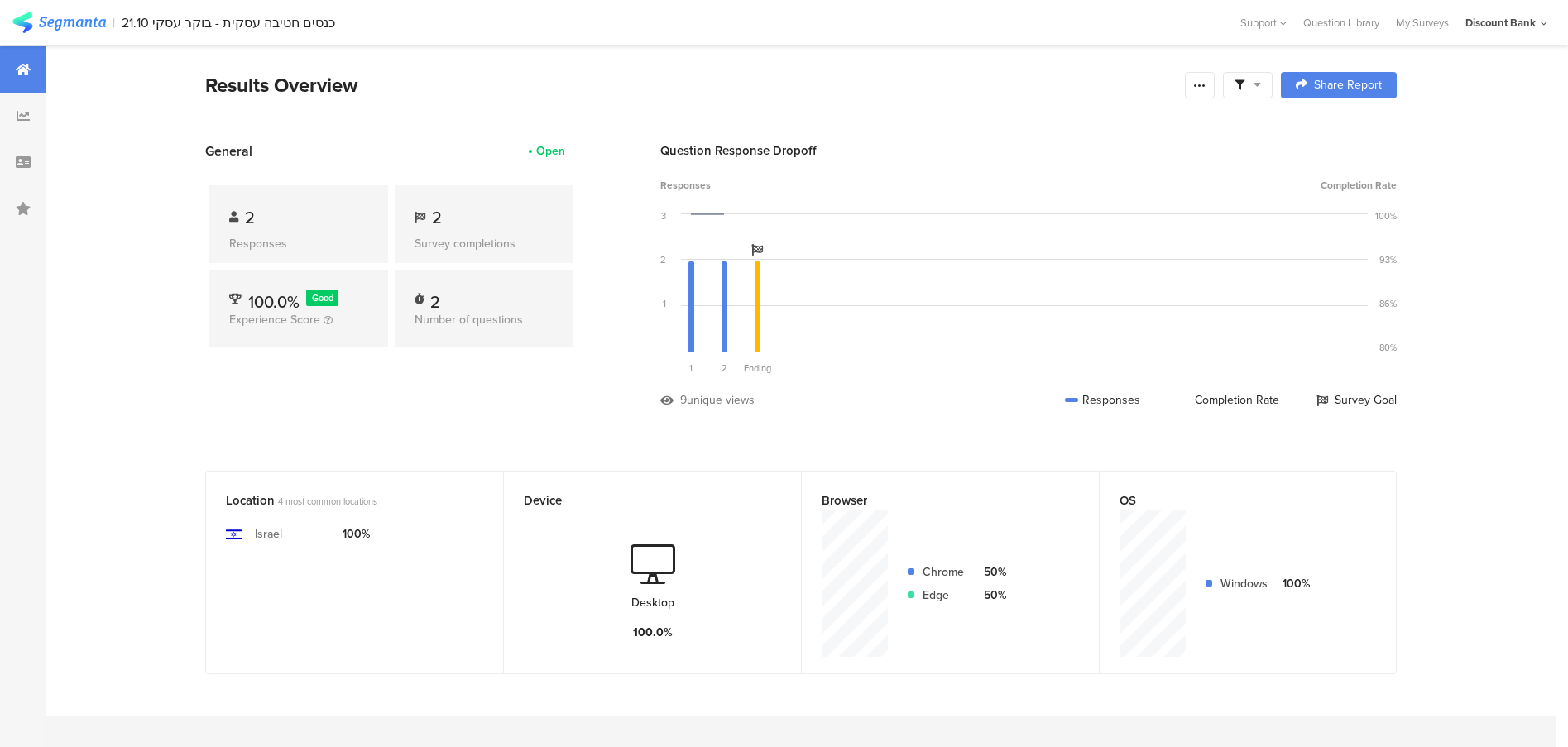
click at [208, 18] on div "כנסים חטיבה עסקית - בוקר עסקי 21.10" at bounding box center [227, 22] width 213 height 16
click at [229, 21] on div "כנסים חטיבה עסקית - בוקר עסקי 21.10" at bounding box center [227, 22] width 213 height 16
click at [1205, 91] on icon at bounding box center [1200, 85] width 13 height 13
click at [1089, 258] on div "Export Results" at bounding box center [1089, 253] width 265 height 17
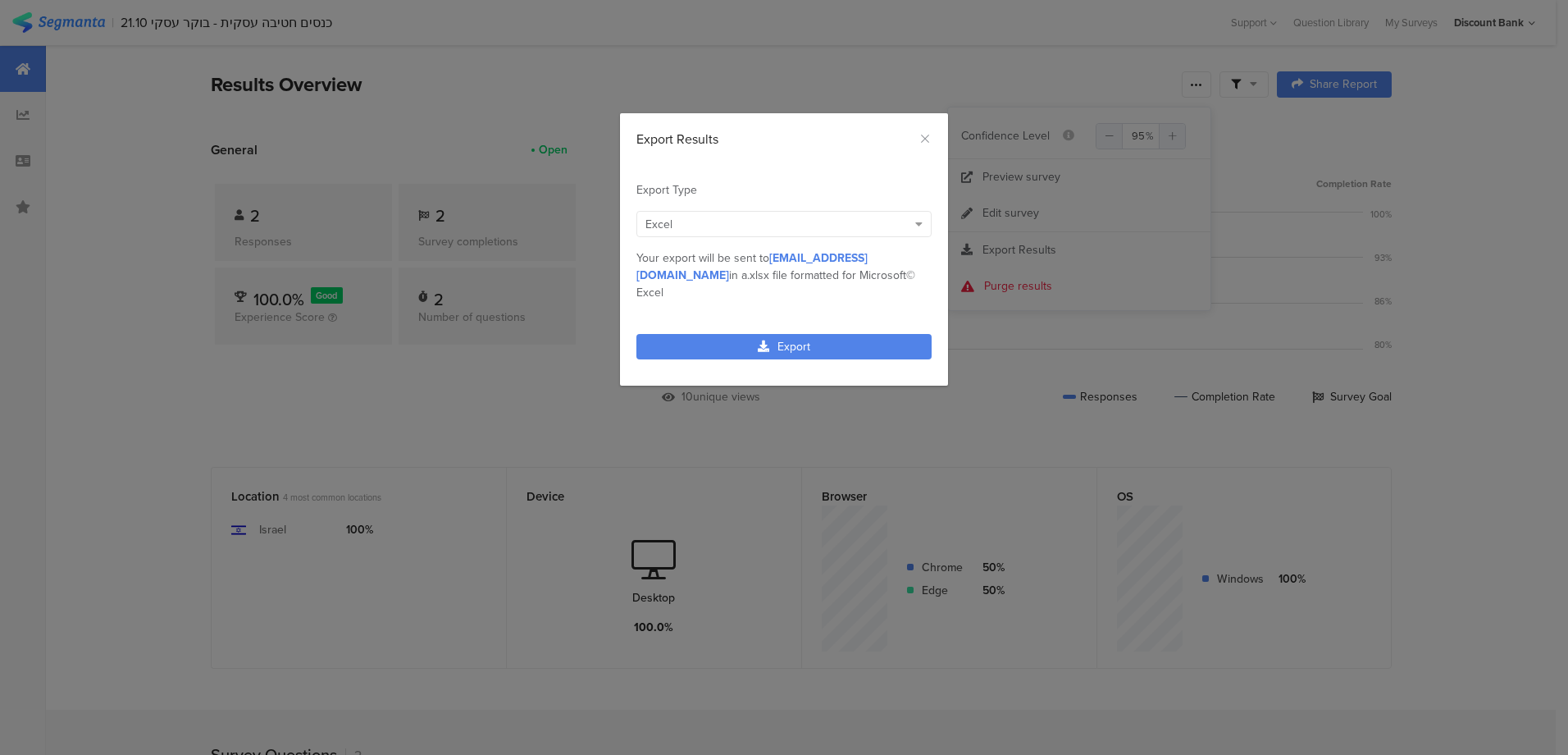
click at [848, 335] on link "Export" at bounding box center [784, 347] width 296 height 26
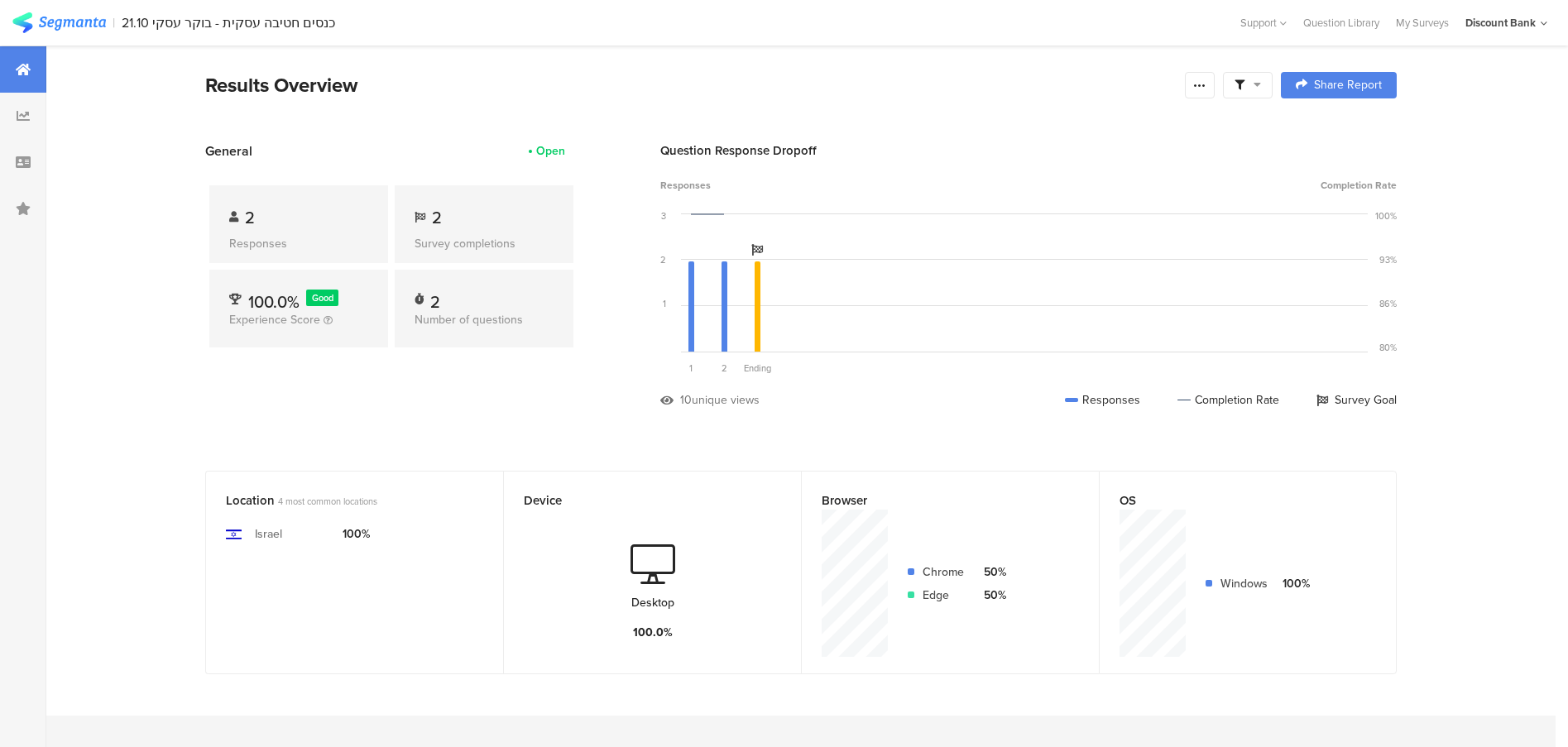
scroll to position [48, 0]
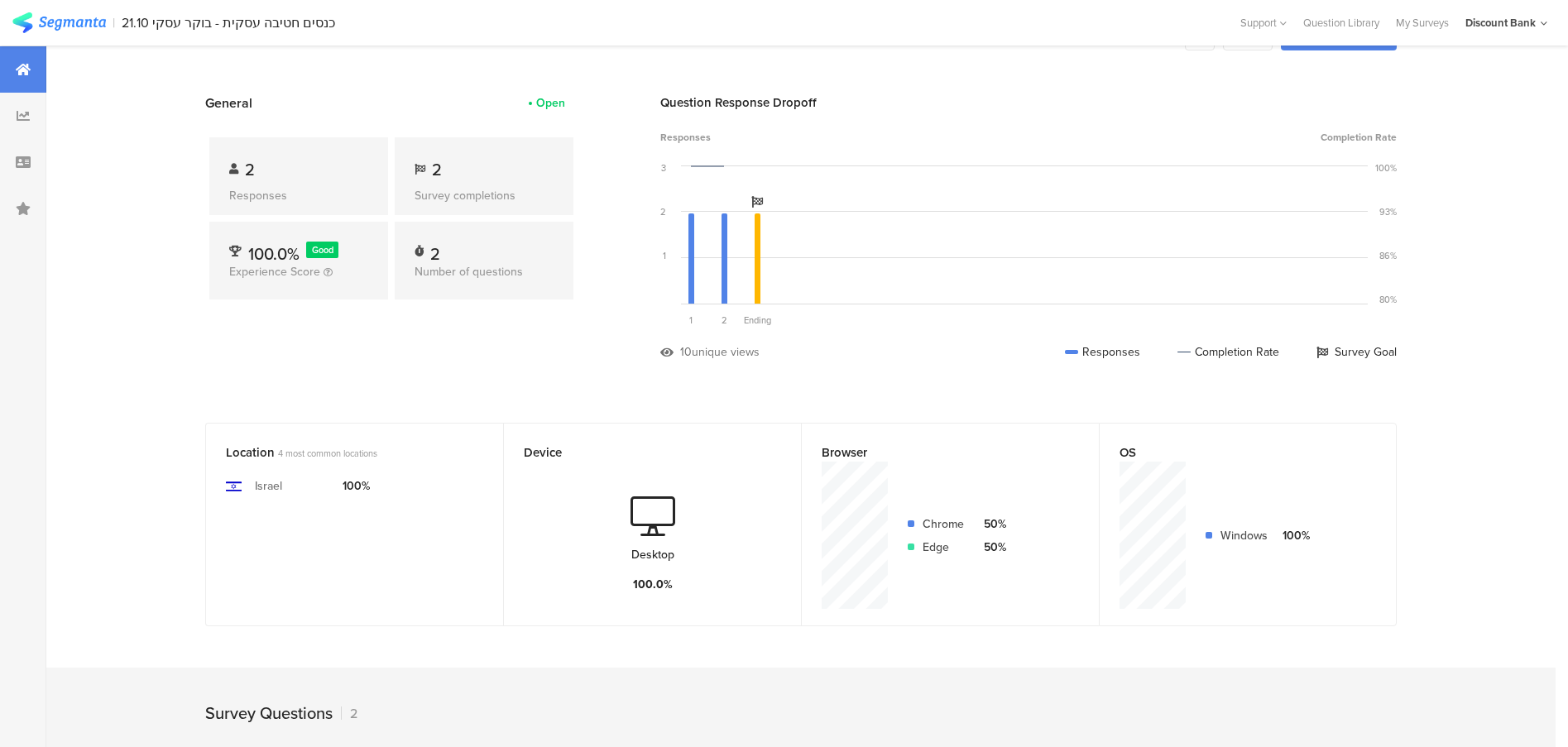
click at [74, 20] on img at bounding box center [59, 22] width 93 height 21
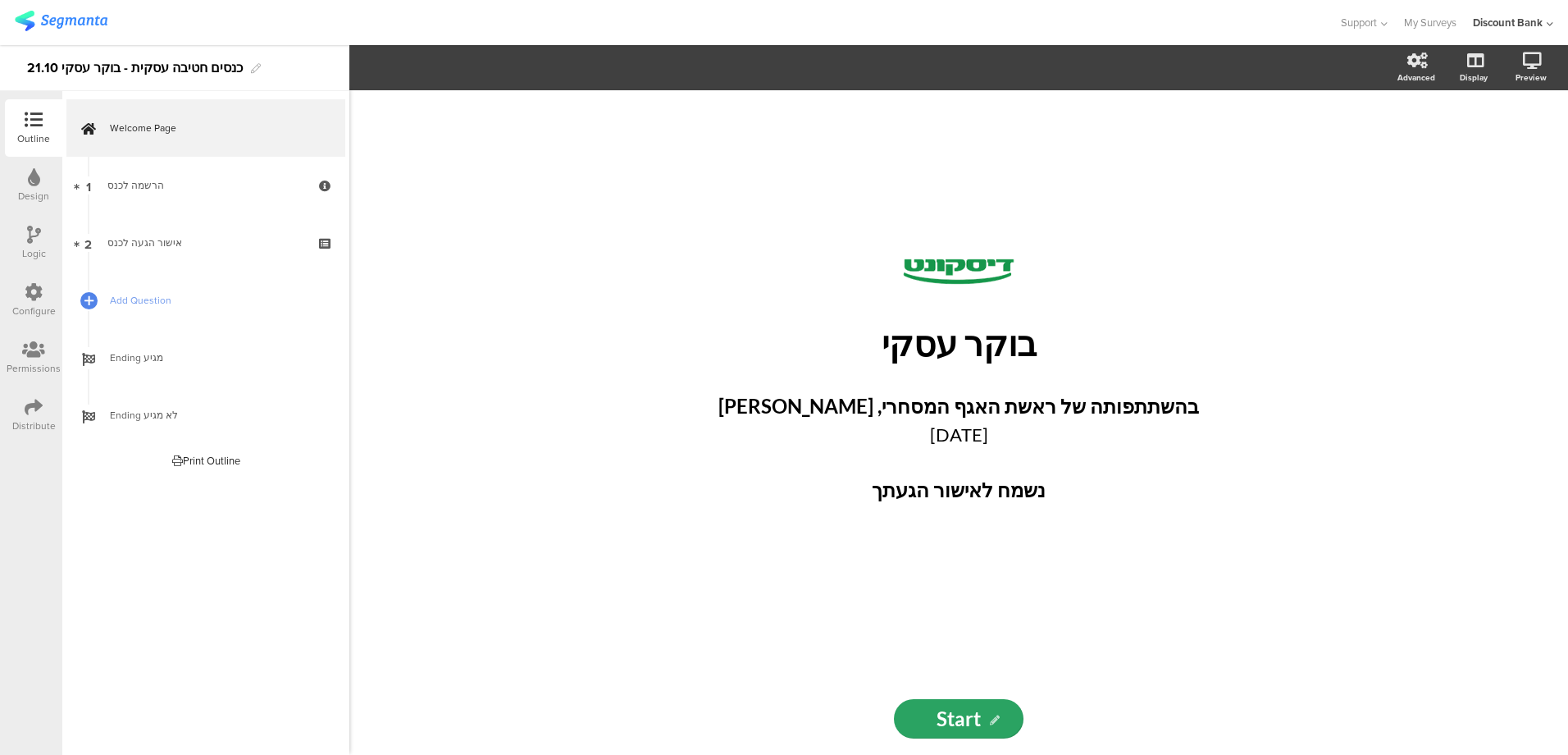
click at [113, 64] on div "כנסים חטיבה עסקית - בוקר עסקי 21.10" at bounding box center [134, 67] width 215 height 26
click at [56, 64] on div "כנסים חטיבה עסקית - בוקר עסקי 21.10" at bounding box center [134, 67] width 215 height 26
